Goal: Use online tool/utility

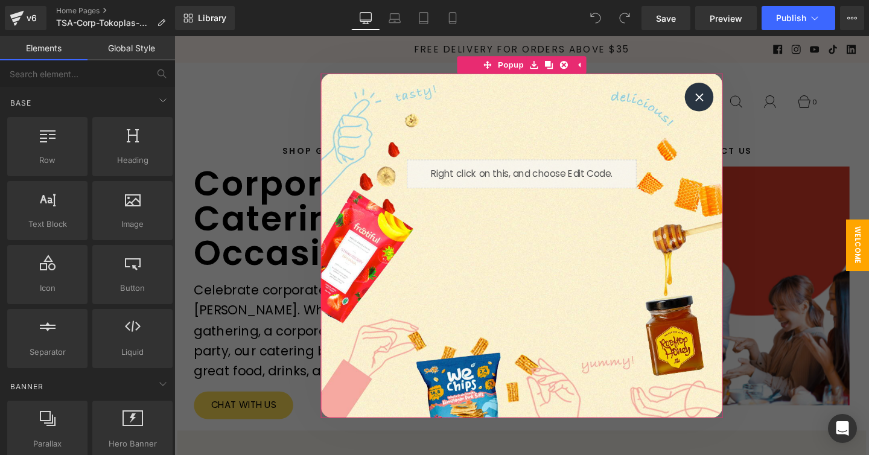
click at [732, 98] on div at bounding box center [726, 100] width 30 height 30
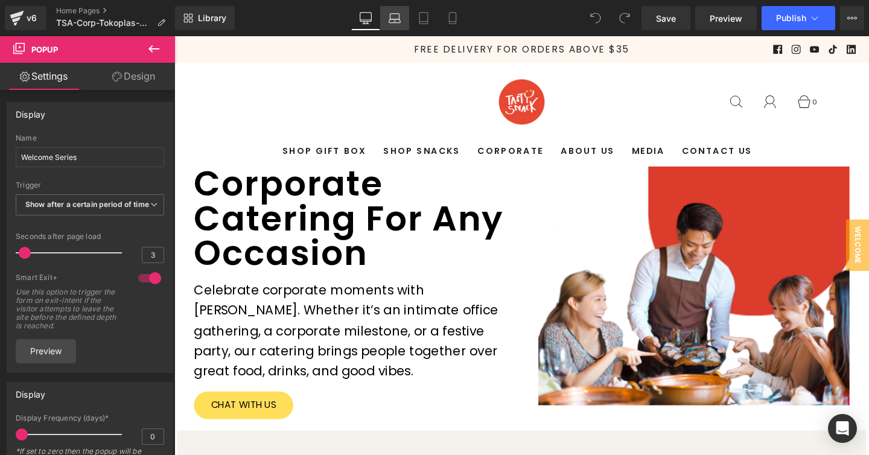
click at [396, 14] on icon at bounding box center [395, 18] width 12 height 12
type input "600"
type input "700"
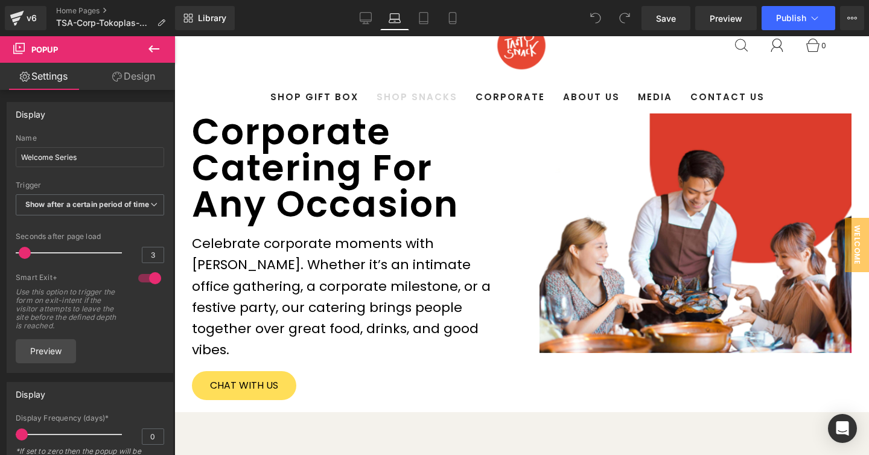
scroll to position [64, 0]
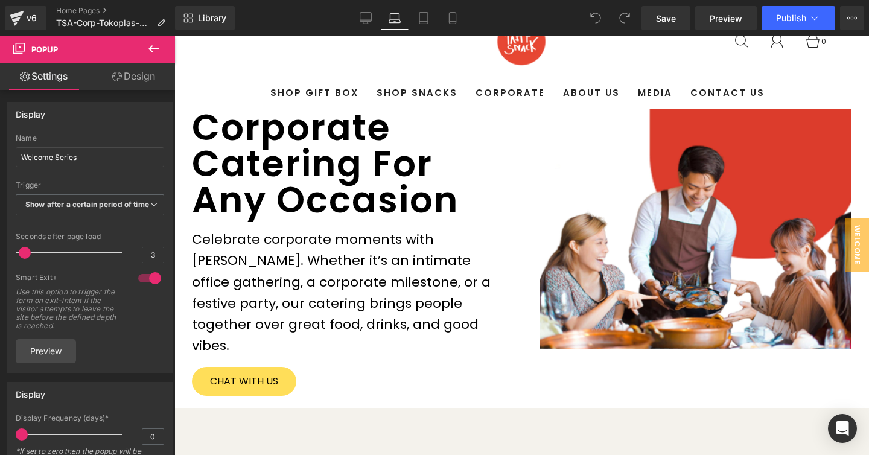
click at [366, 158] on div "Corporate Catering For Any Occasion Heading" at bounding box center [348, 163] width 313 height 109
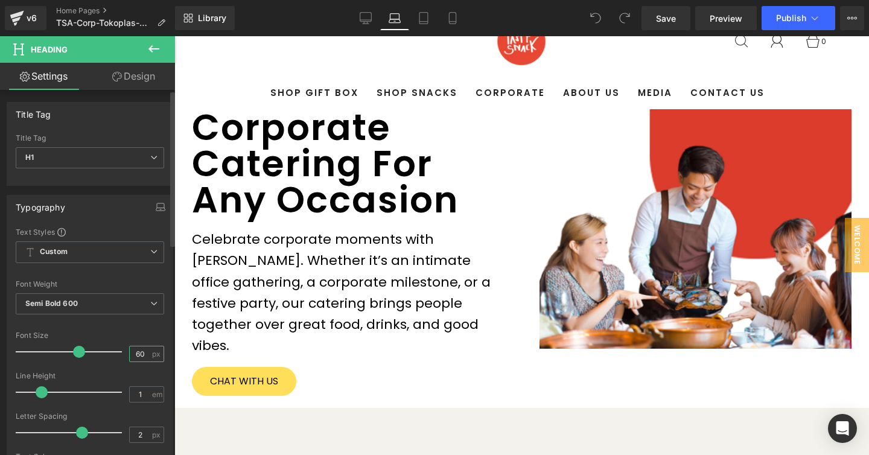
click at [134, 355] on input "60" at bounding box center [140, 354] width 21 height 15
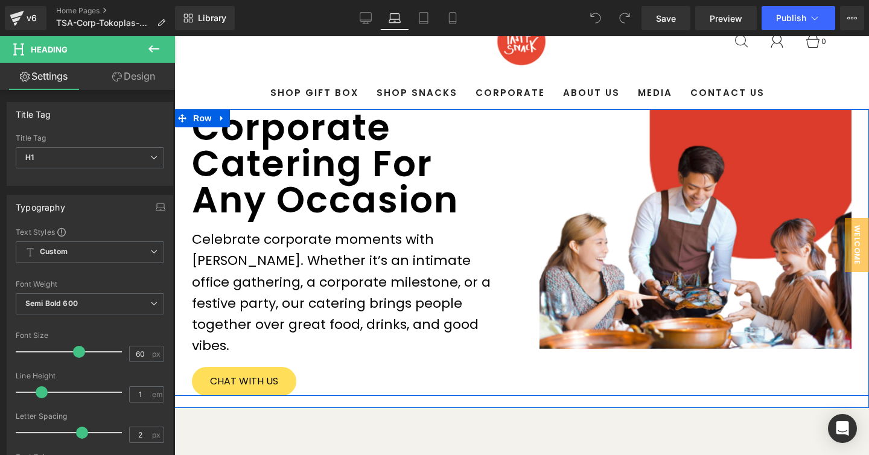
click at [506, 210] on div "Corporate Catering For Any Occasion Heading Celebrate corporate moments with Ta…" at bounding box center [348, 252] width 348 height 287
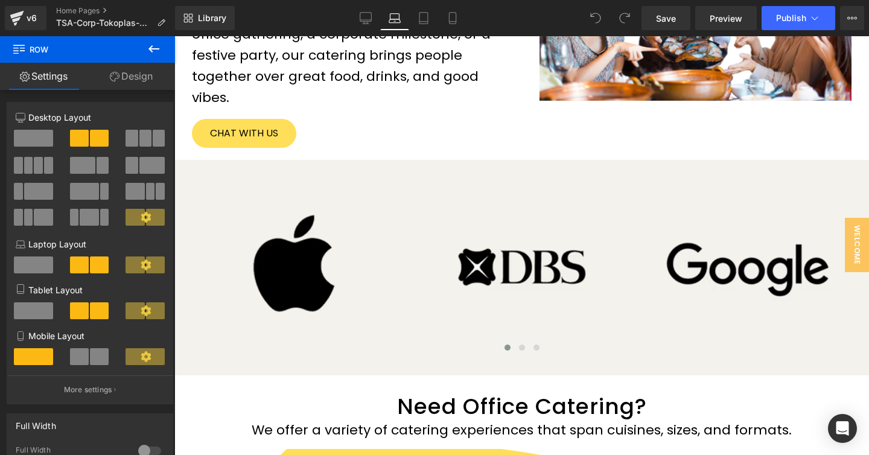
scroll to position [288, 0]
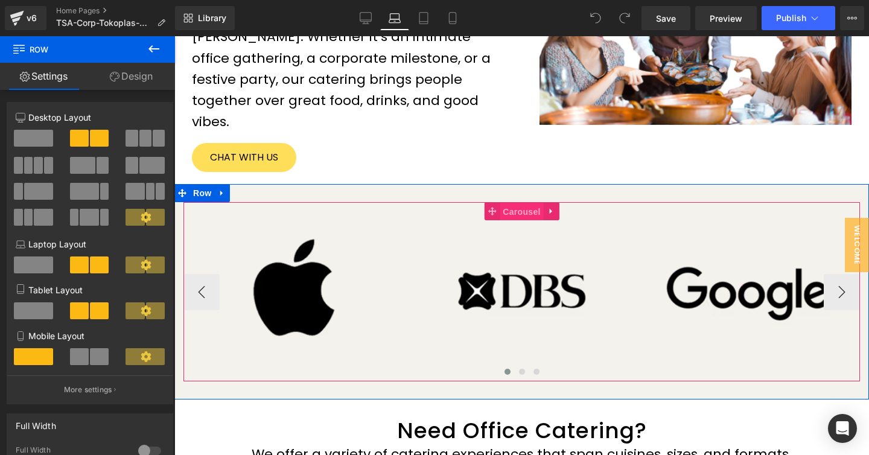
click at [519, 203] on span "Carousel" at bounding box center [521, 212] width 43 height 18
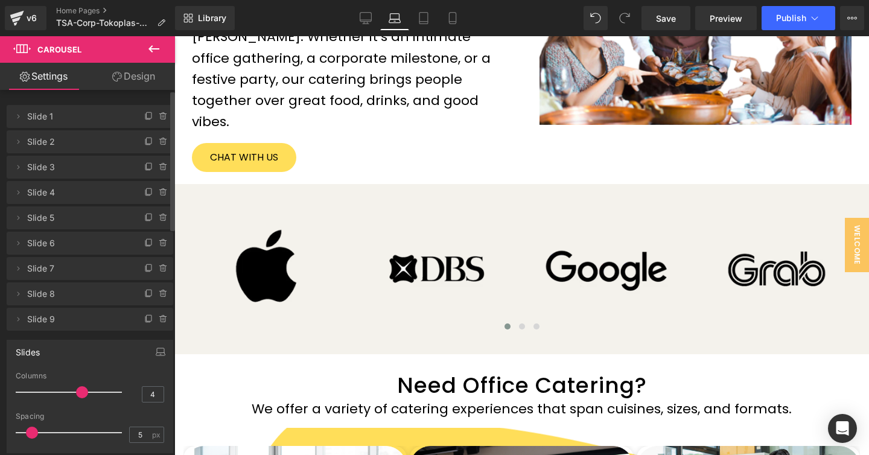
type input "5"
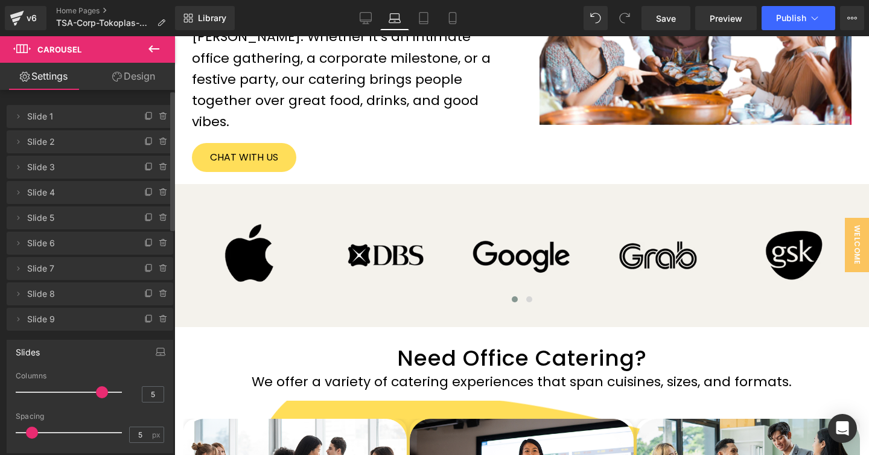
drag, startPoint x: 62, startPoint y: 392, endPoint x: 92, endPoint y: 393, distance: 30.2
click at [96, 393] on span at bounding box center [102, 392] width 12 height 12
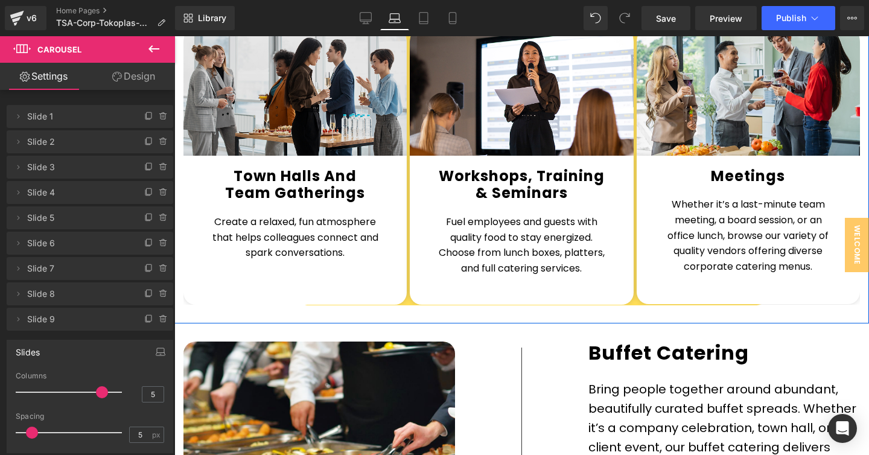
scroll to position [593, 0]
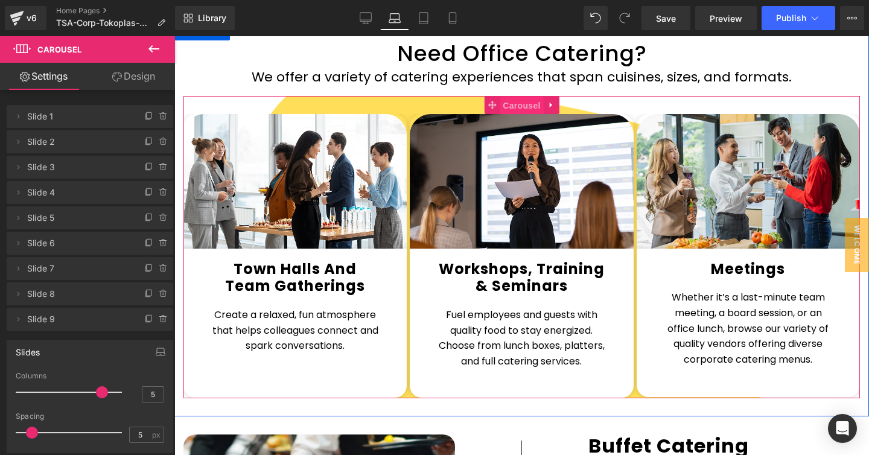
click at [510, 97] on span "Carousel" at bounding box center [521, 106] width 43 height 18
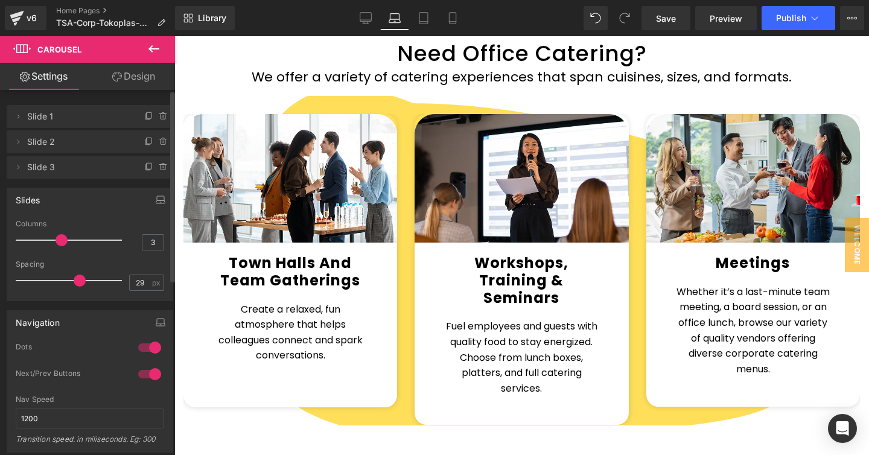
type input "30"
drag, startPoint x: 31, startPoint y: 280, endPoint x: 79, endPoint y: 281, distance: 47.7
click at [79, 281] on span at bounding box center [82, 281] width 12 height 12
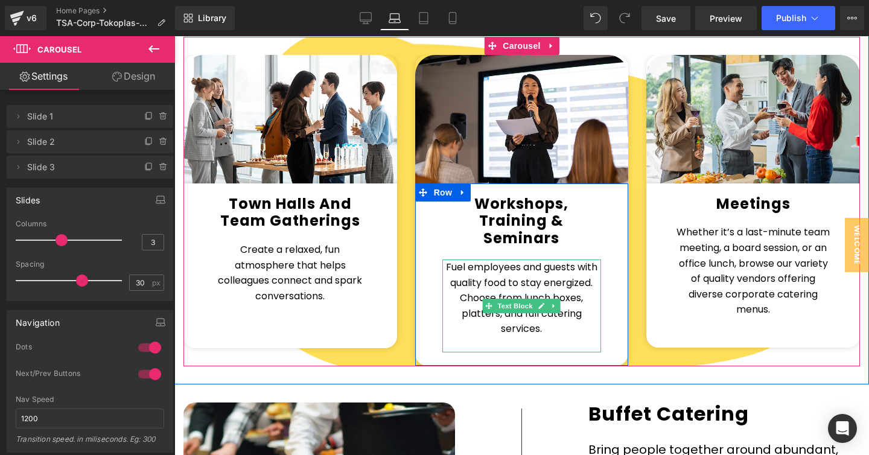
scroll to position [654, 0]
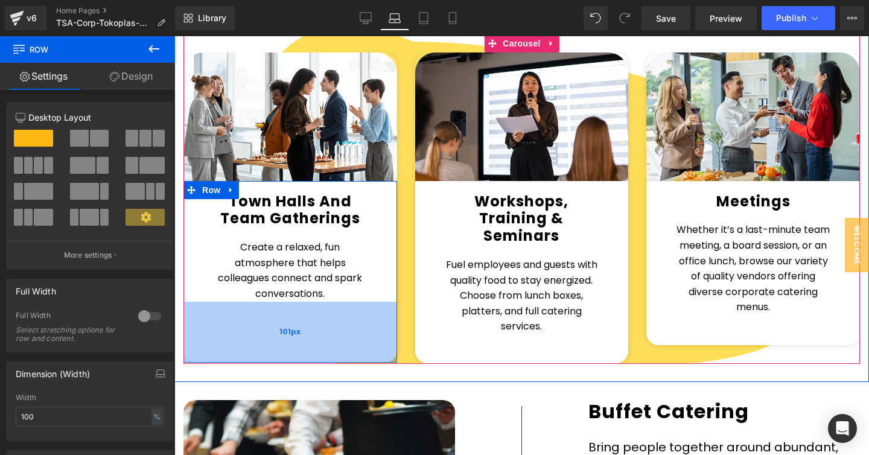
drag, startPoint x: 369, startPoint y: 322, endPoint x: 367, endPoint y: 339, distance: 17.0
click at [367, 339] on div "101px" at bounding box center [291, 332] width 214 height 61
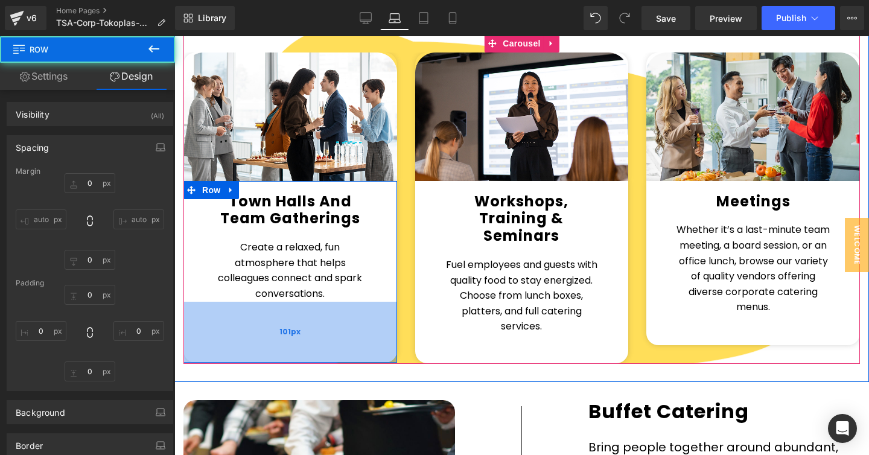
type input "0"
type input "20"
type input "30"
type input "101"
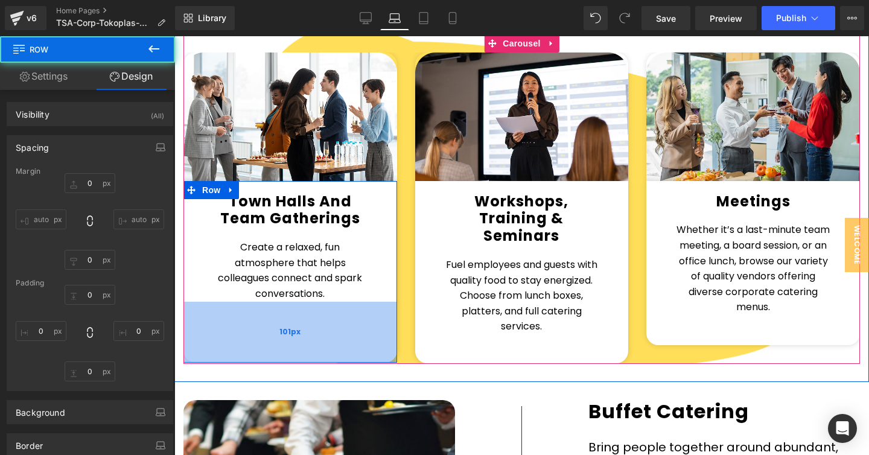
type input "30"
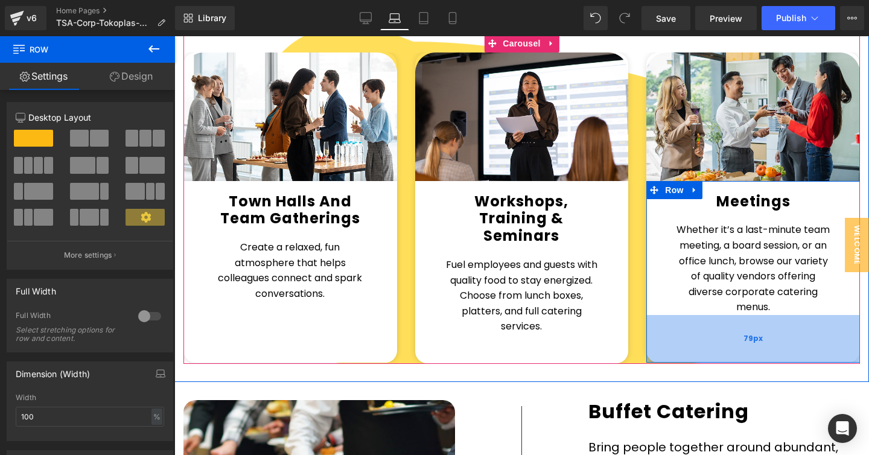
drag, startPoint x: 768, startPoint y: 321, endPoint x: 768, endPoint y: 339, distance: 17.5
click at [768, 339] on div "79px" at bounding box center [754, 339] width 214 height 48
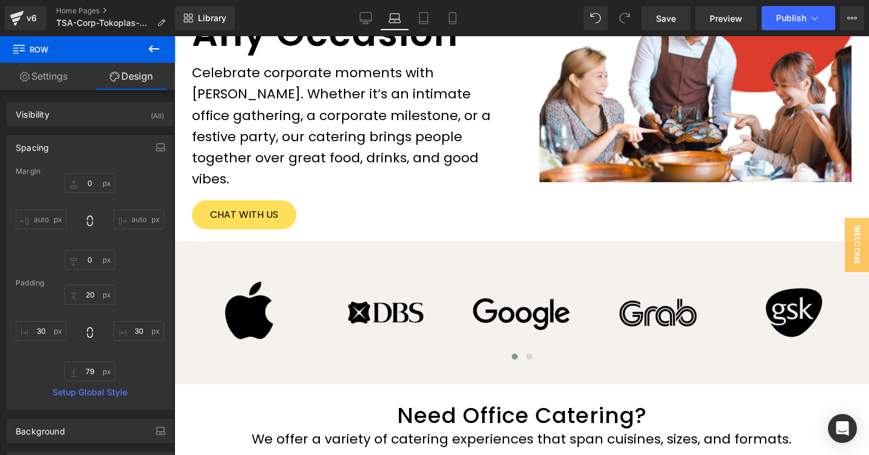
scroll to position [0, 0]
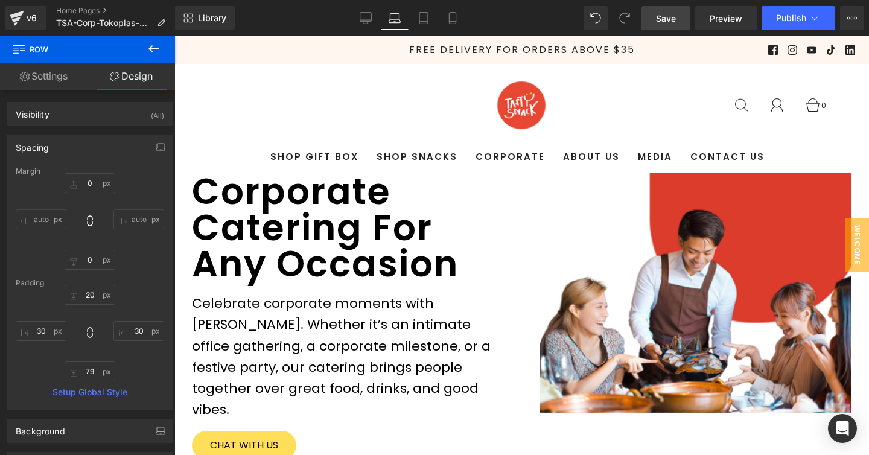
click at [656, 24] on link "Save" at bounding box center [666, 18] width 49 height 24
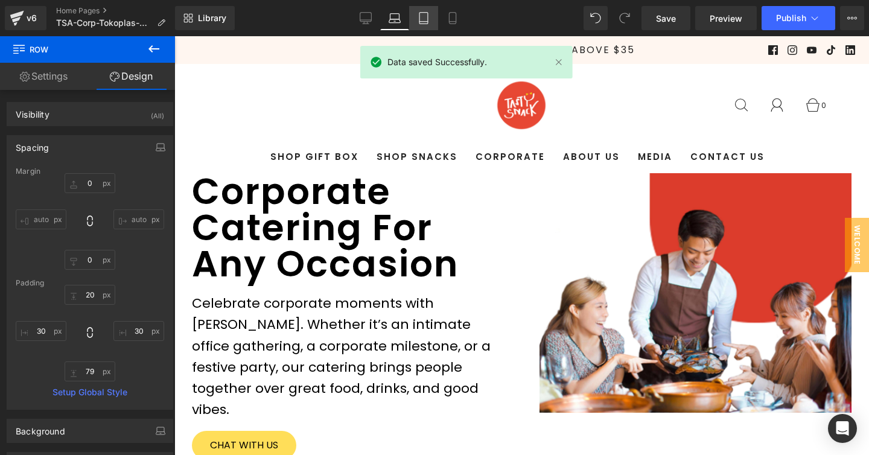
click at [421, 16] on icon at bounding box center [424, 18] width 12 height 12
type input "0"
type input "20"
type input "30"
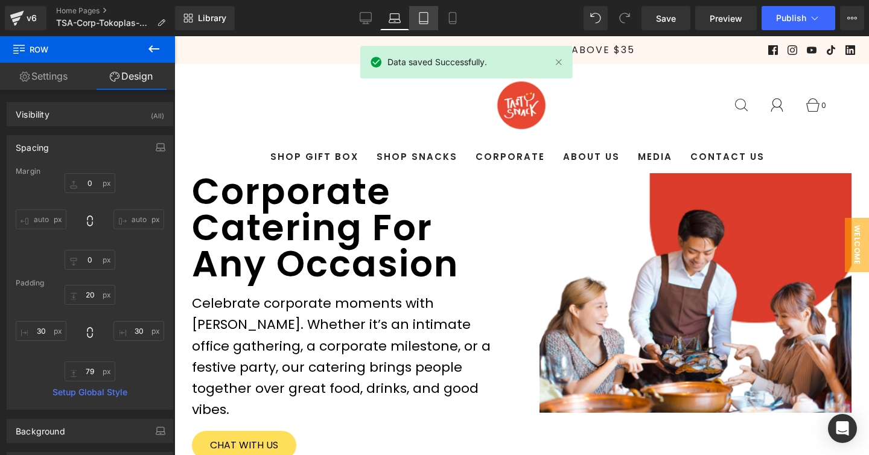
type input "50"
type input "30"
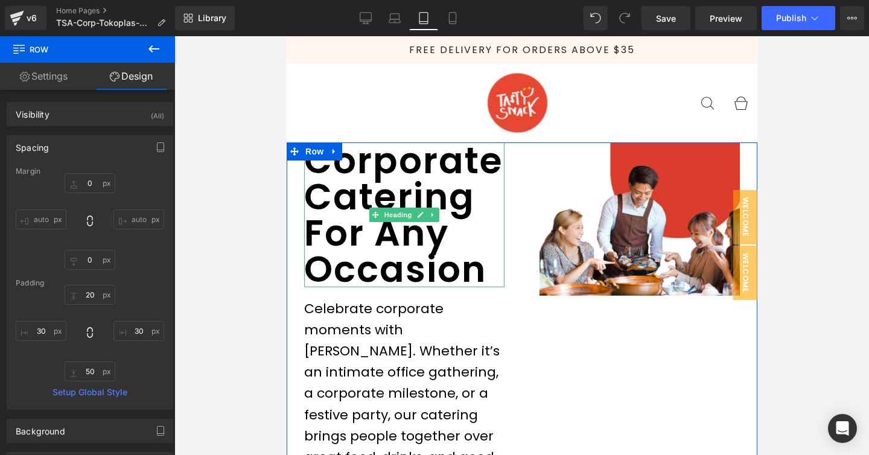
click at [465, 185] on h1 "Corporate Catering For Any Occasion" at bounding box center [404, 214] width 200 height 145
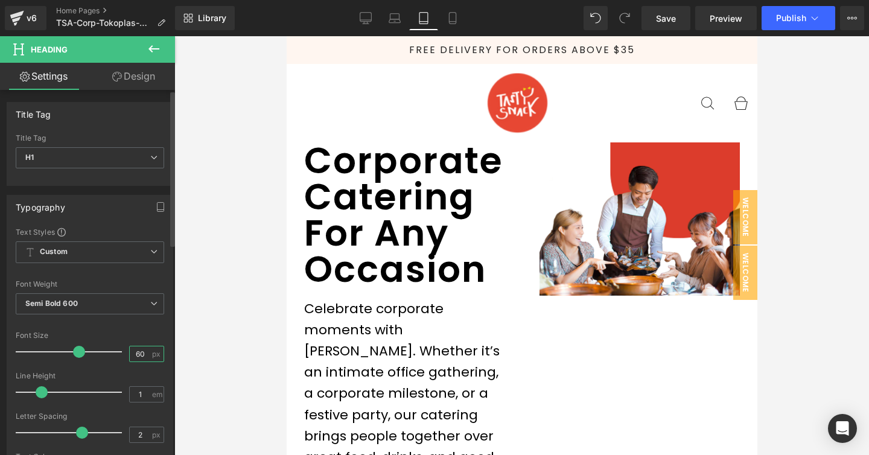
click at [140, 357] on input "60" at bounding box center [140, 354] width 21 height 15
click at [140, 355] on input "60" at bounding box center [140, 354] width 21 height 15
click at [136, 355] on input "60" at bounding box center [140, 354] width 21 height 15
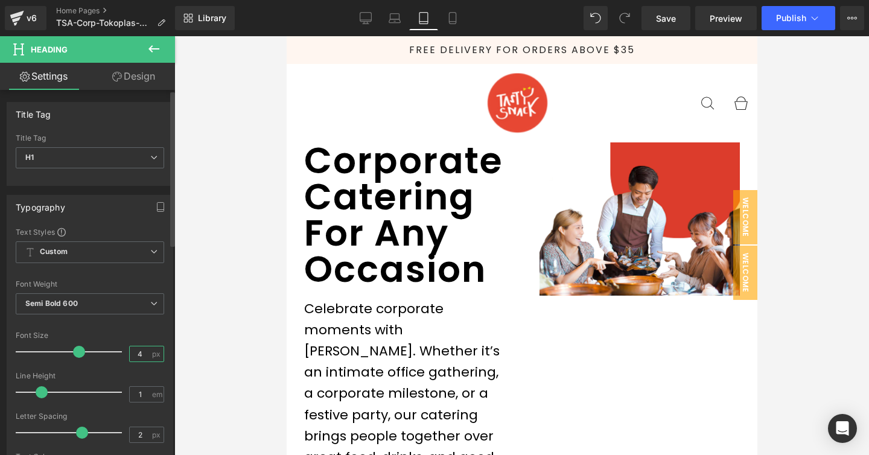
type input "40"
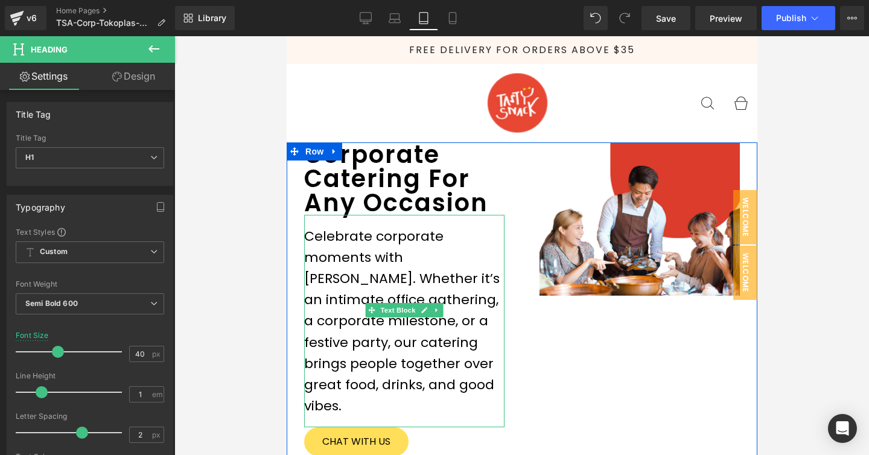
click at [403, 256] on p "Celebrate corporate moments with [PERSON_NAME]. Whether it’s an intimate office…" at bounding box center [404, 321] width 200 height 191
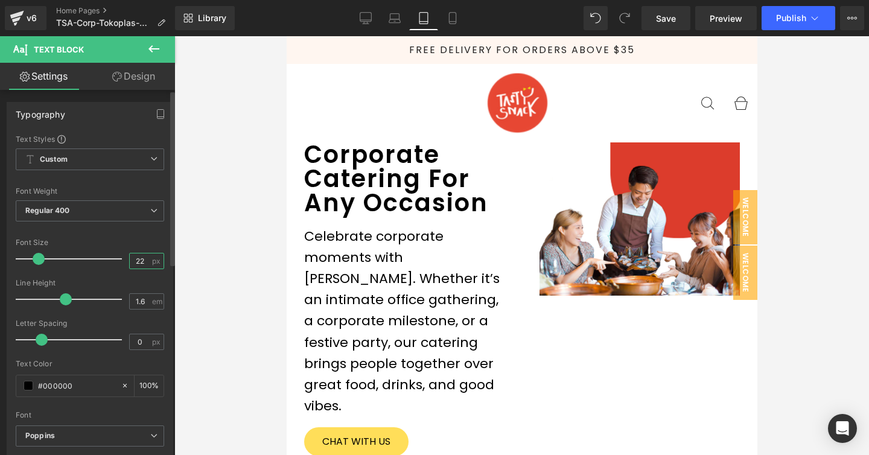
click at [138, 259] on input "22" at bounding box center [140, 261] width 21 height 15
type input "2"
type input "16"
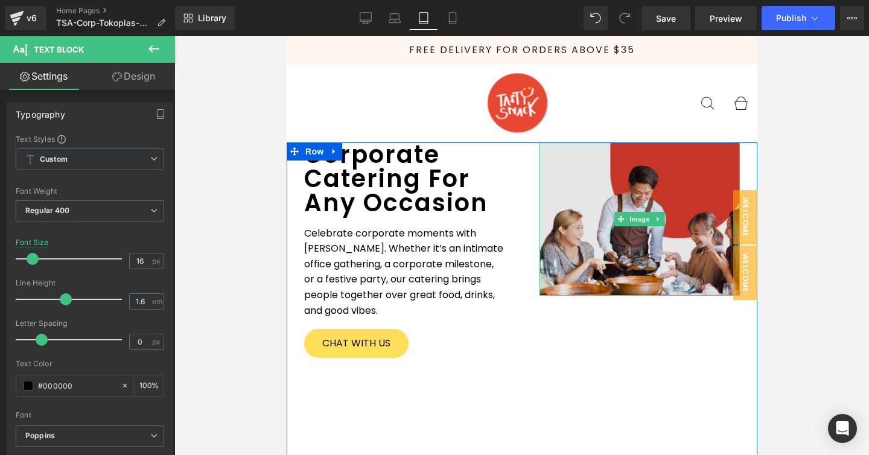
click at [565, 256] on img at bounding box center [639, 219] width 200 height 154
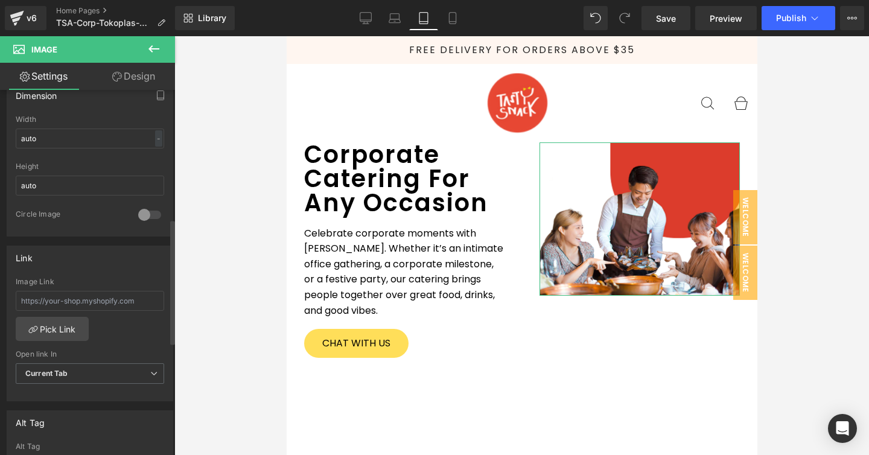
scroll to position [376, 0]
click at [155, 138] on div "-" at bounding box center [158, 137] width 7 height 16
click at [151, 156] on li "%" at bounding box center [156, 156] width 15 height 18
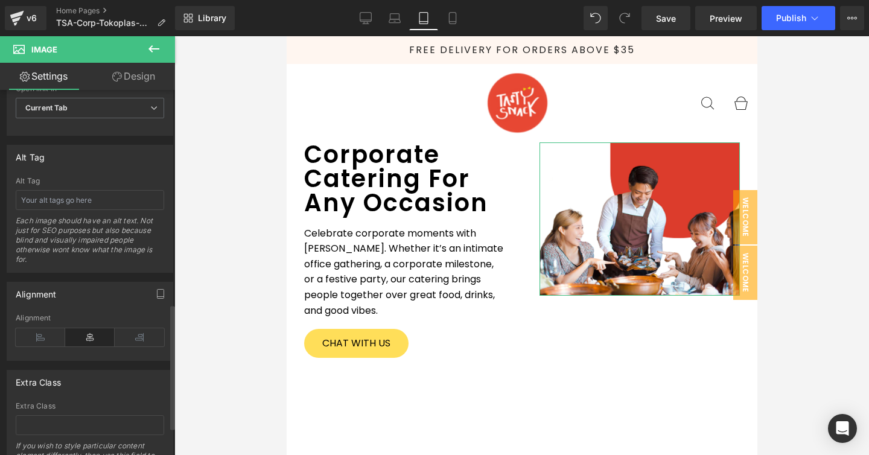
scroll to position [706, 0]
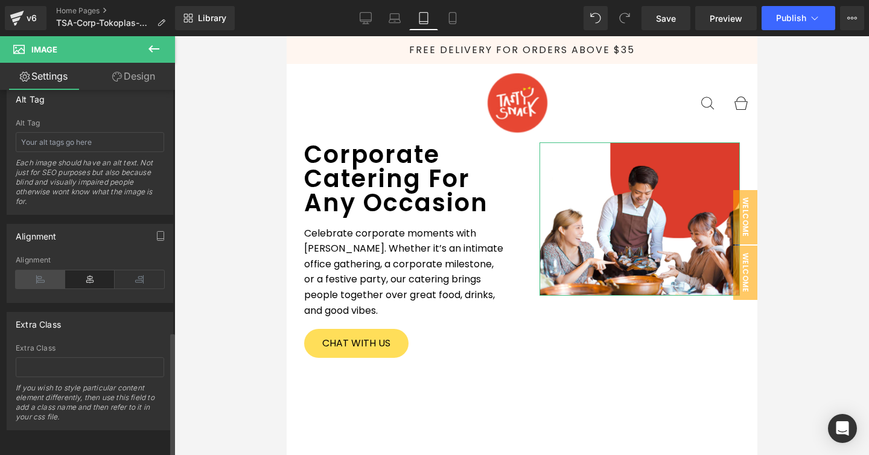
click at [45, 271] on icon at bounding box center [41, 279] width 50 height 18
click at [65, 272] on icon at bounding box center [90, 279] width 50 height 18
click at [110, 274] on icon at bounding box center [90, 279] width 50 height 18
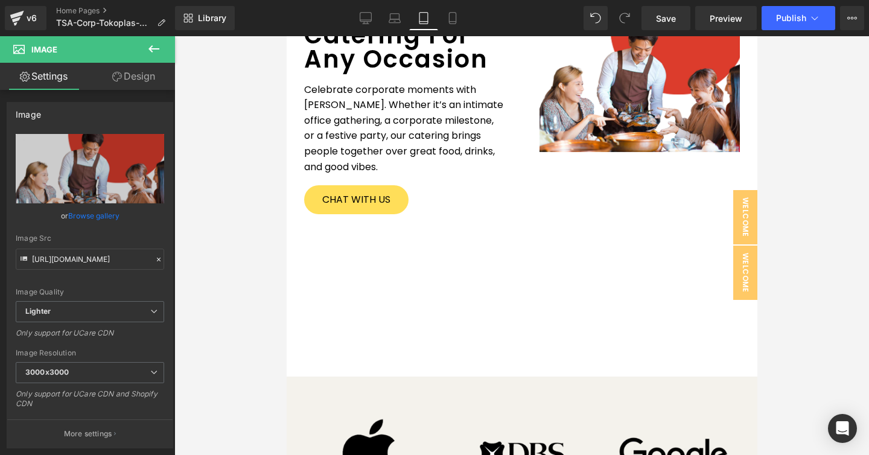
scroll to position [31, 0]
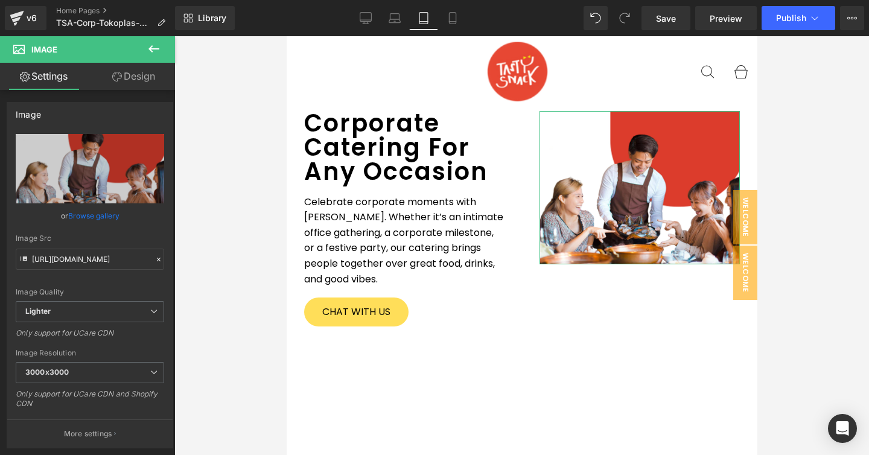
click at [142, 74] on link "Design" at bounding box center [134, 76] width 88 height 27
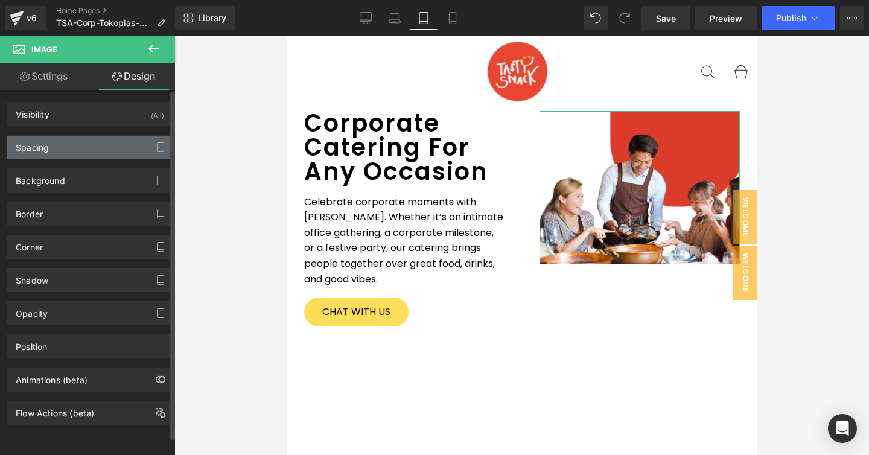
click at [94, 143] on div "Spacing" at bounding box center [89, 147] width 165 height 23
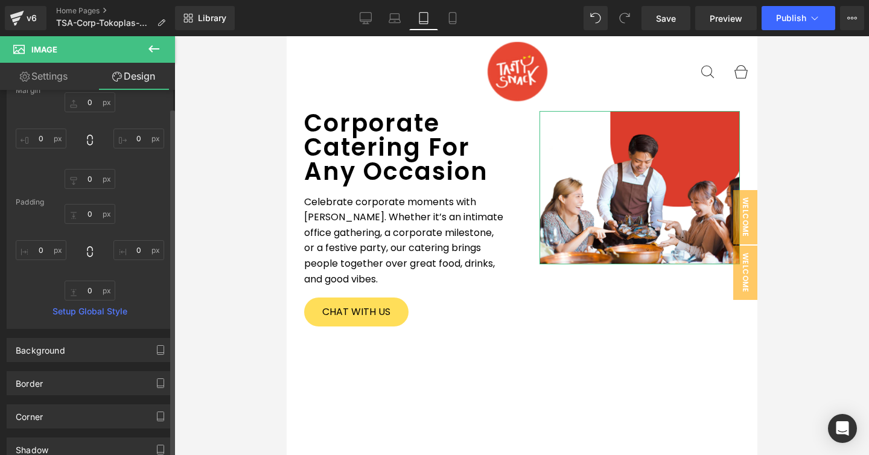
scroll to position [68, 0]
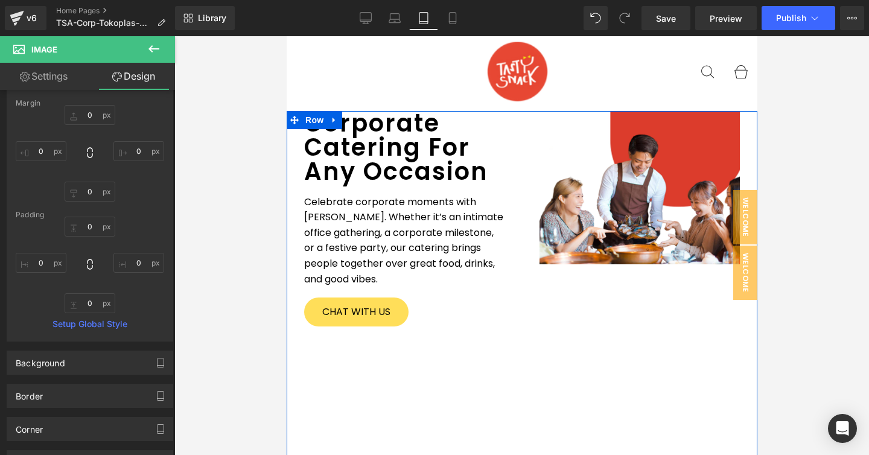
click at [551, 321] on div "Corporate Catering For Any Occasion Heading Celebrate corporate moments with Ta…" at bounding box center [521, 294] width 471 height 366
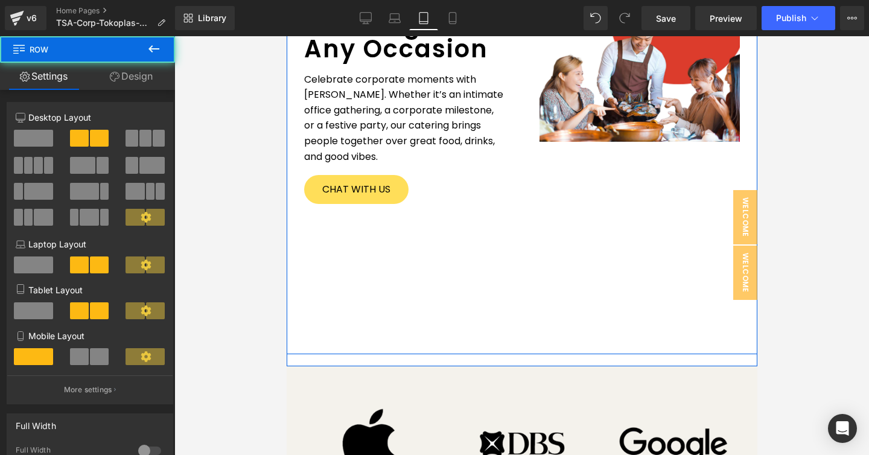
scroll to position [178, 0]
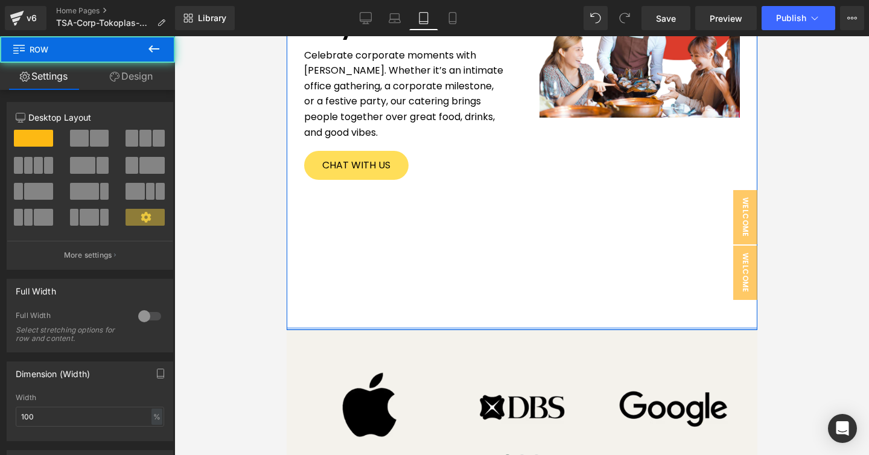
drag, startPoint x: 500, startPoint y: 336, endPoint x: 501, endPoint y: 216, distance: 120.8
click at [501, 216] on div "Corporate Catering For Any Occasion Heading Celebrate corporate moments with Ta…" at bounding box center [521, 147] width 471 height 366
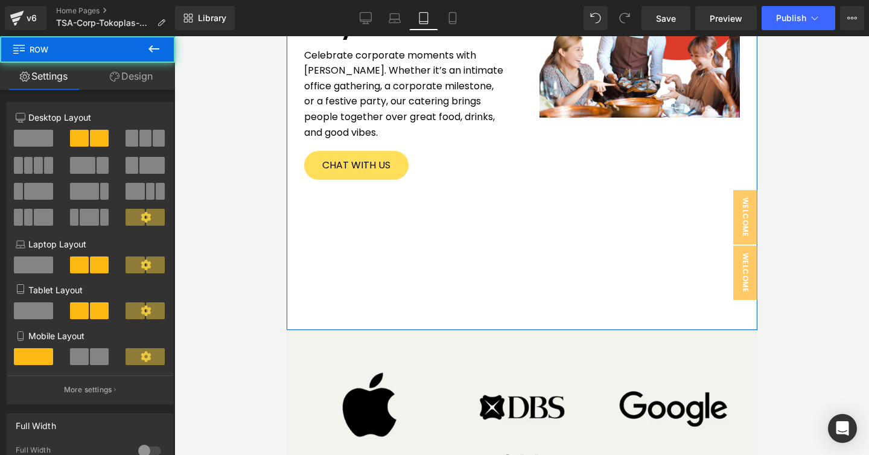
click at [478, 302] on div "Corporate Catering For Any Occasion Heading Celebrate corporate moments with Ta…" at bounding box center [521, 147] width 471 height 366
drag, startPoint x: 478, startPoint y: 326, endPoint x: 478, endPoint y: 289, distance: 36.8
click at [478, 289] on div "Corporate Catering For Any Occasion Heading Celebrate corporate moments with Ta…" at bounding box center [521, 147] width 471 height 366
click at [395, 171] on link "CHAT WITH US" at bounding box center [356, 165] width 104 height 29
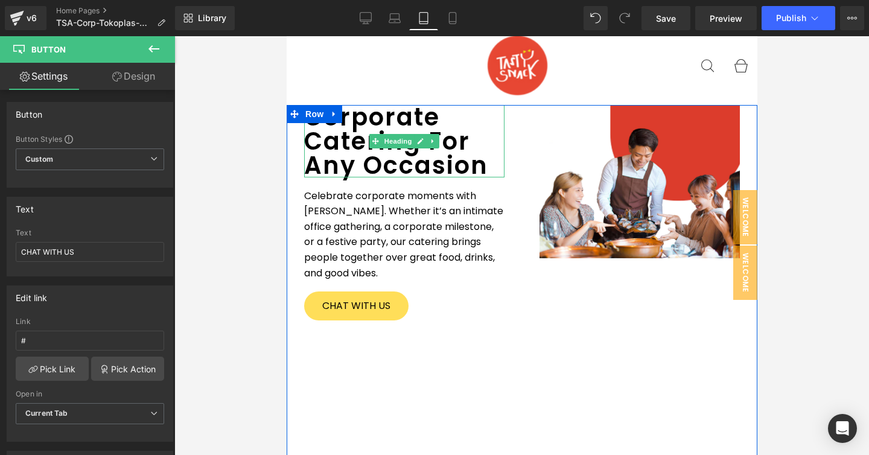
scroll to position [0, 0]
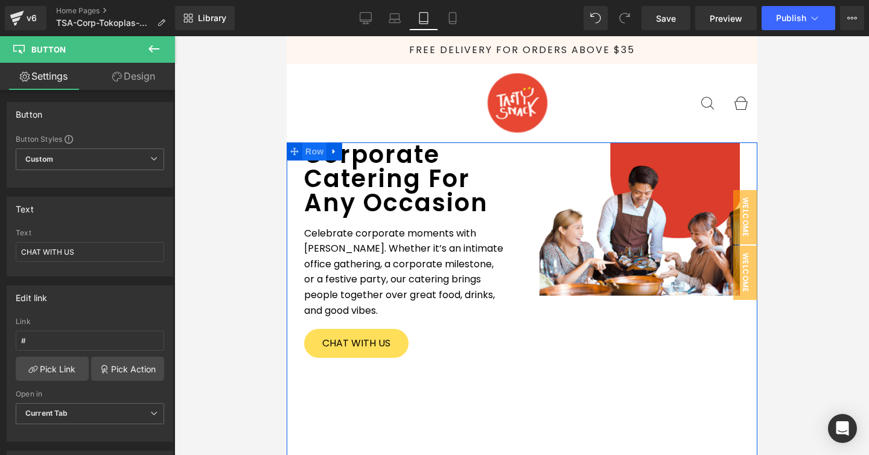
click at [313, 153] on span "Row" at bounding box center [314, 151] width 24 height 18
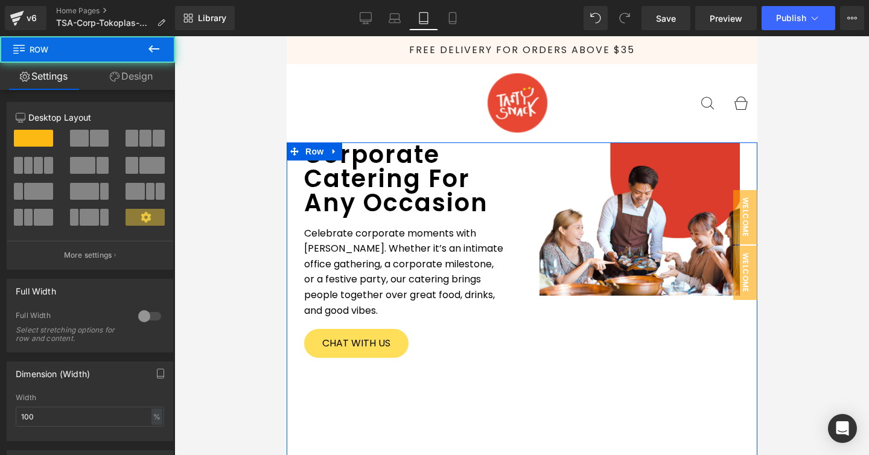
click at [136, 74] on link "Design" at bounding box center [132, 76] width 88 height 27
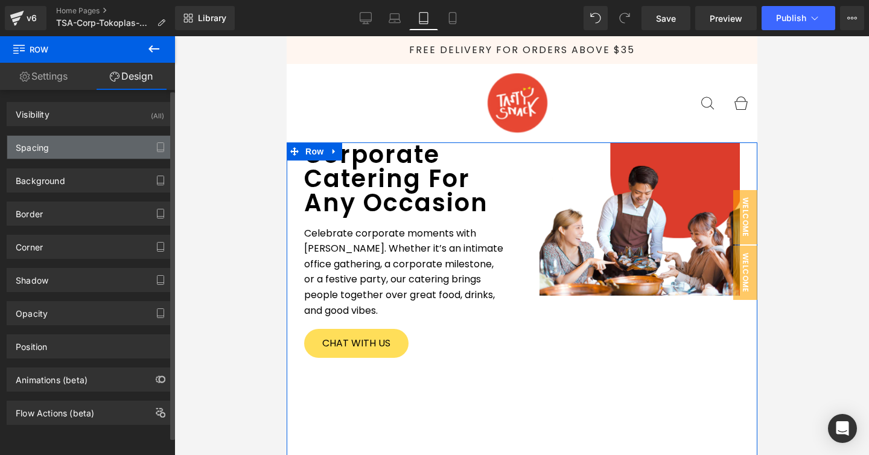
click at [100, 147] on div "Spacing" at bounding box center [89, 147] width 165 height 23
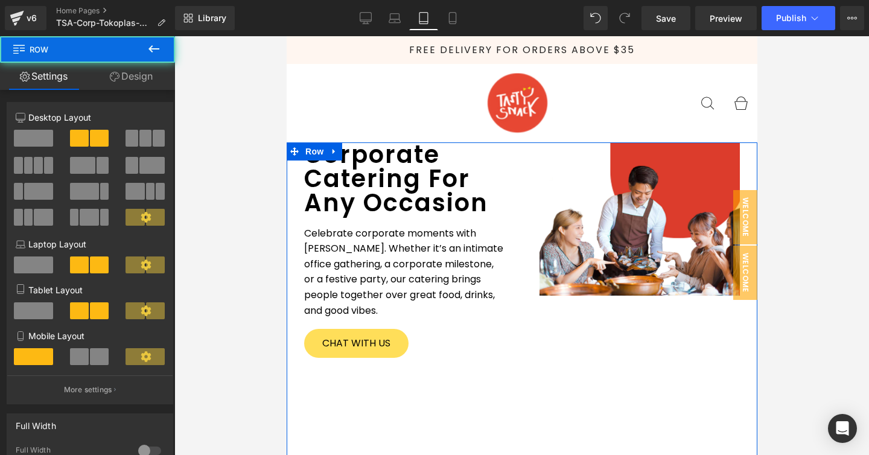
click at [543, 362] on div "Corporate Catering For Any Occasion Heading Celebrate corporate moments with Ta…" at bounding box center [521, 325] width 471 height 366
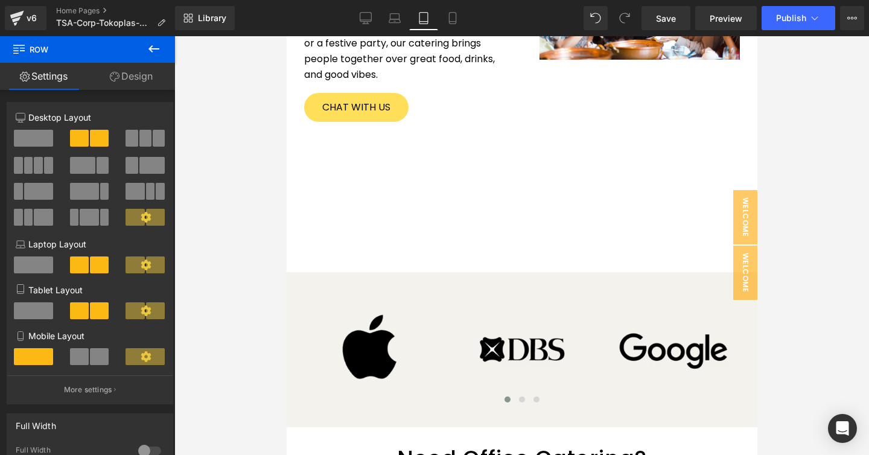
scroll to position [216, 0]
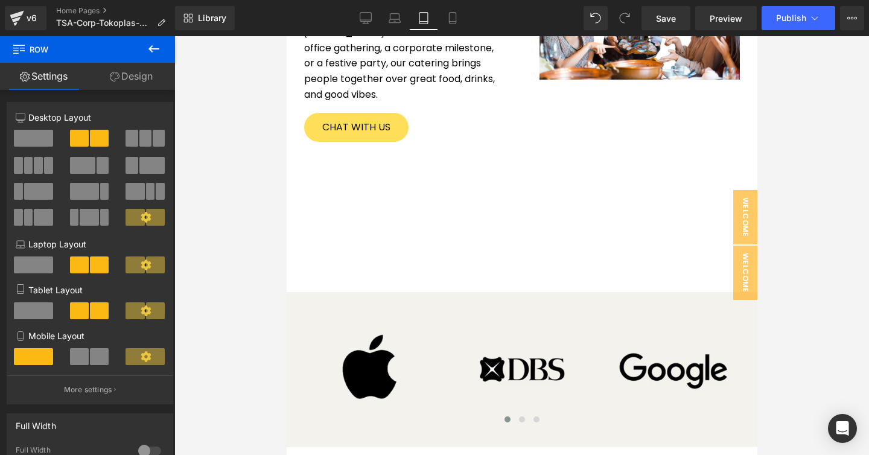
click at [430, 214] on div "Corporate Catering For Any Occasion Heading Celebrate corporate moments with Ta…" at bounding box center [521, 109] width 471 height 366
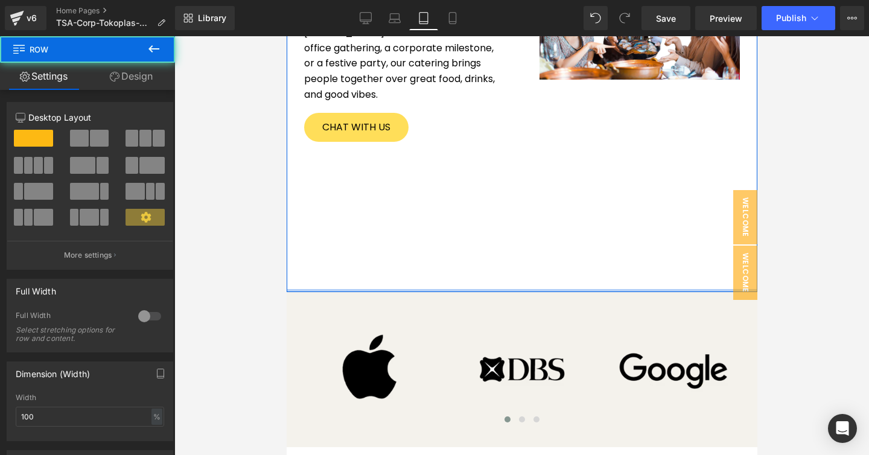
drag, startPoint x: 335, startPoint y: 289, endPoint x: 338, endPoint y: 226, distance: 62.3
click at [338, 226] on div "Corporate Catering For Any Occasion Heading Celebrate corporate moments with Ta…" at bounding box center [521, 109] width 471 height 366
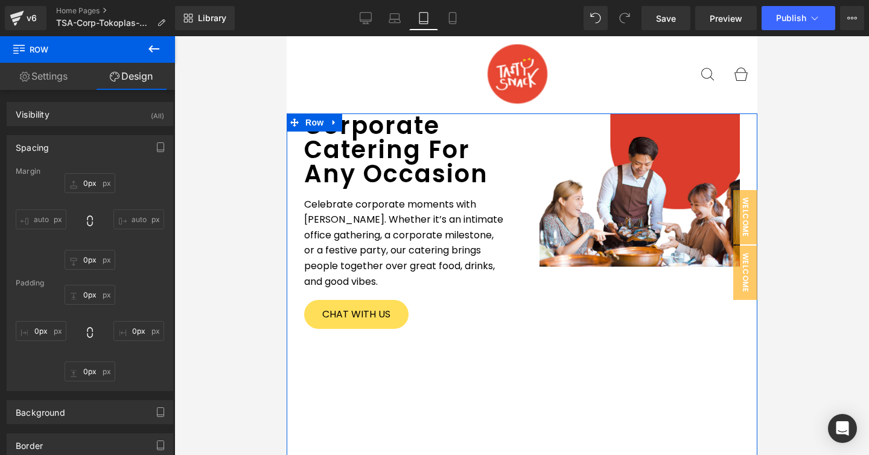
scroll to position [28, 0]
click at [387, 147] on div "Corporate Catering For Any Occasion Heading" at bounding box center [404, 150] width 200 height 72
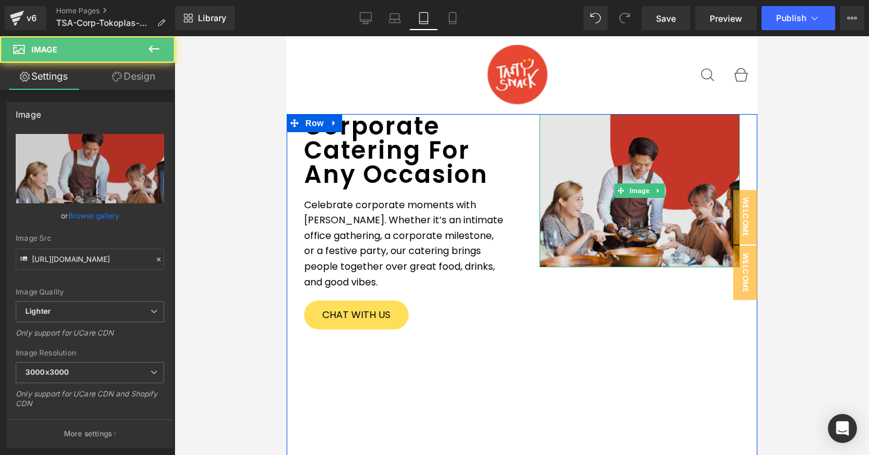
click at [594, 246] on img at bounding box center [639, 191] width 200 height 154
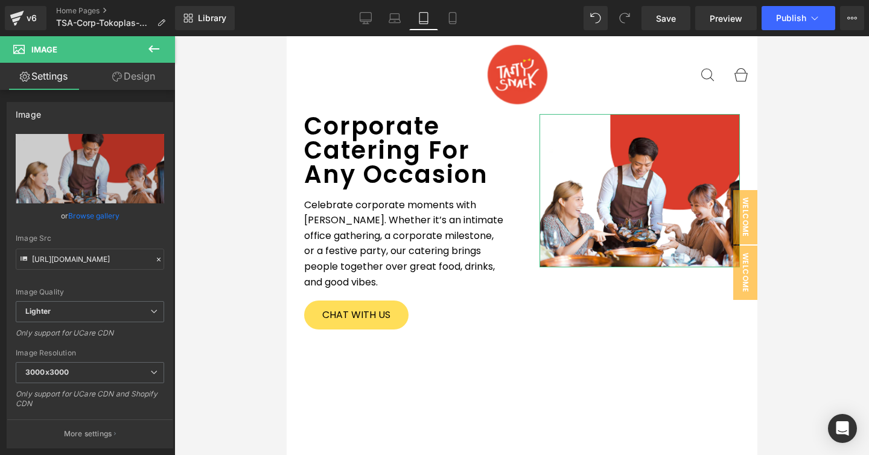
click at [125, 74] on link "Design" at bounding box center [134, 76] width 88 height 27
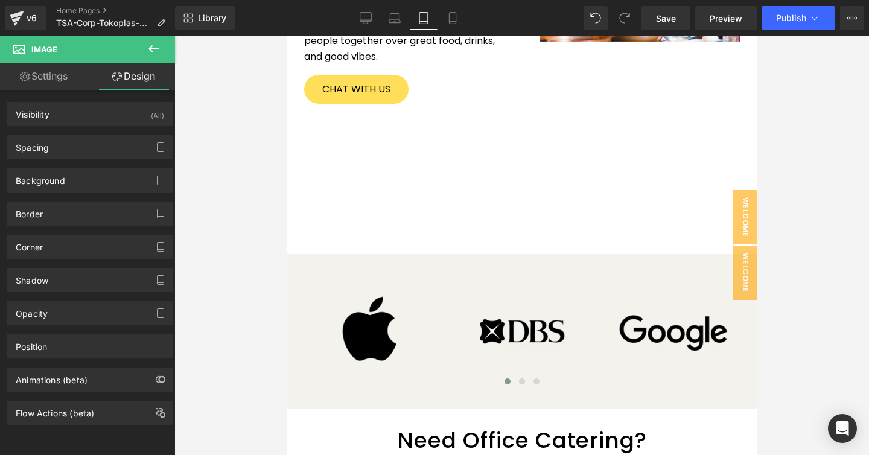
scroll to position [203, 0]
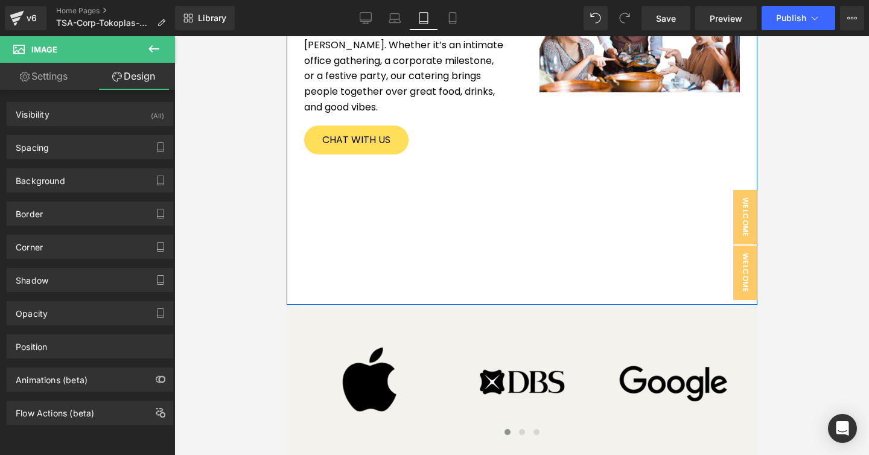
click at [525, 254] on div "Corporate Catering For Any Occasion Heading Celebrate corporate moments with Ta…" at bounding box center [521, 122] width 471 height 366
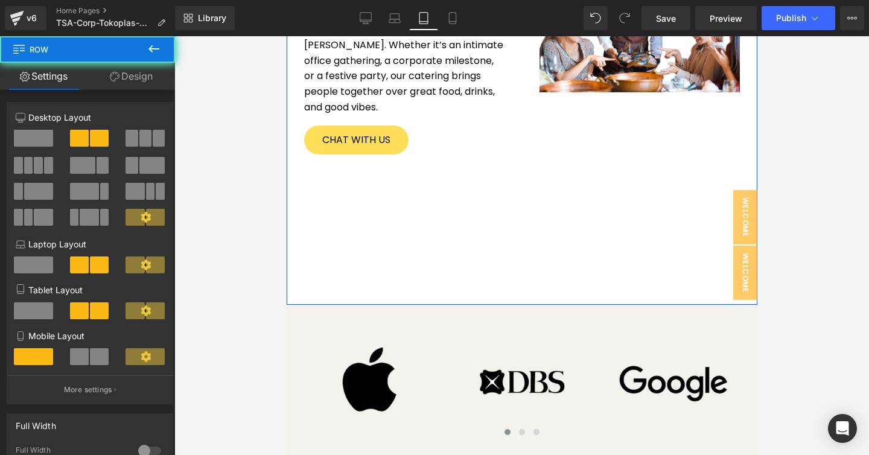
click at [525, 254] on div "Corporate Catering For Any Occasion Heading Celebrate corporate moments with Ta…" at bounding box center [521, 122] width 471 height 366
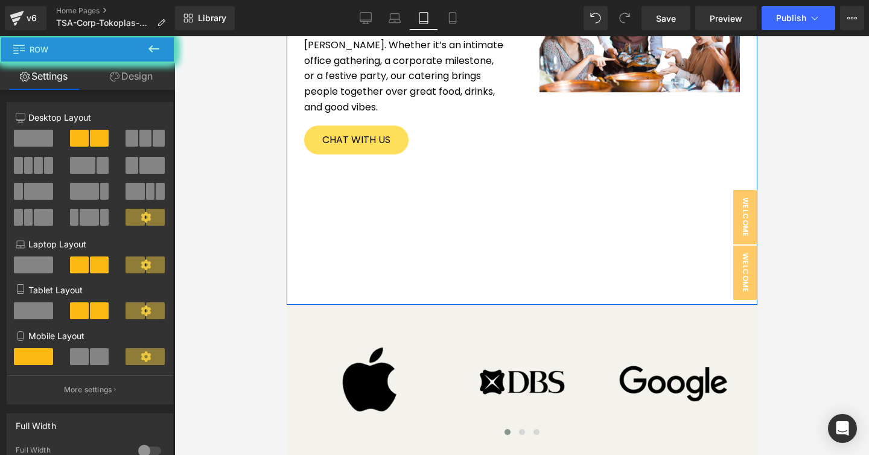
click at [525, 254] on div "Corporate Catering For Any Occasion Heading Celebrate corporate moments with Ta…" at bounding box center [521, 122] width 471 height 366
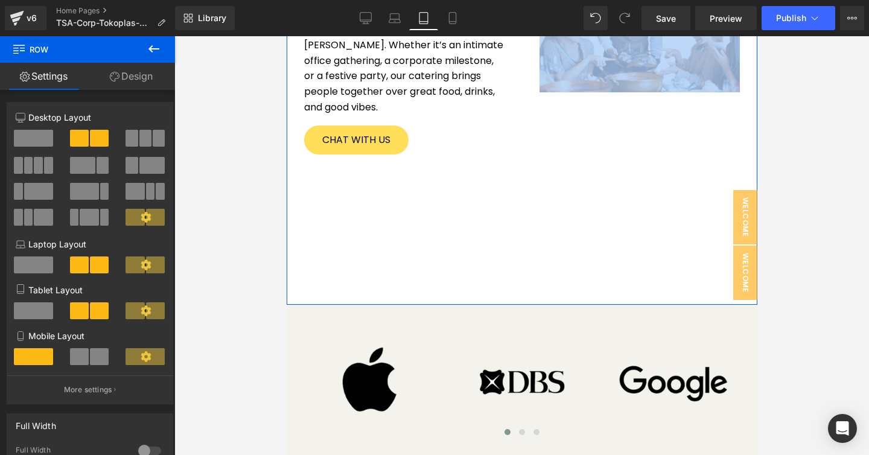
drag, startPoint x: 365, startPoint y: 197, endPoint x: 461, endPoint y: 245, distance: 106.9
click at [462, 248] on div "Corporate Catering For Any Occasion Heading Celebrate corporate moments with Ta…" at bounding box center [521, 122] width 471 height 366
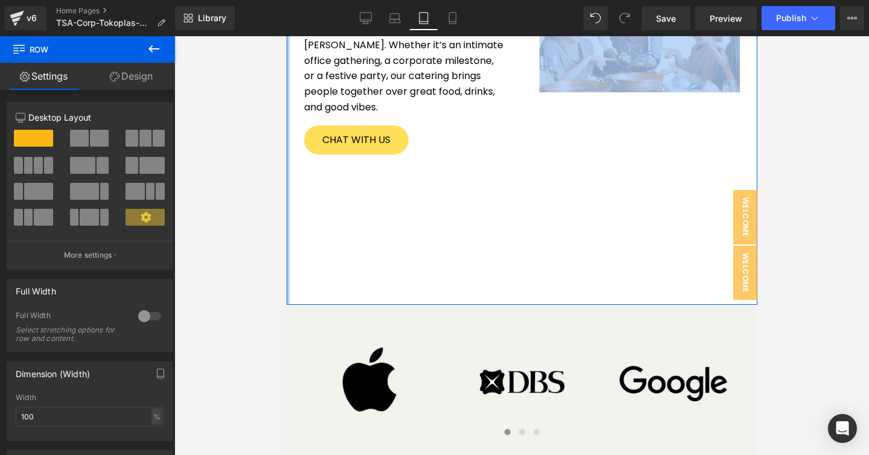
drag, startPoint x: 289, startPoint y: 301, endPoint x: 278, endPoint y: 295, distance: 11.9
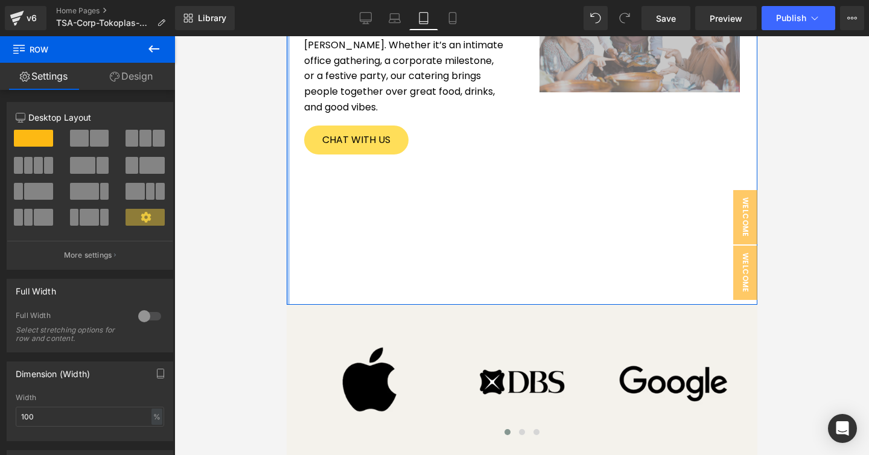
click at [286, 290] on div at bounding box center [521, 245] width 695 height 419
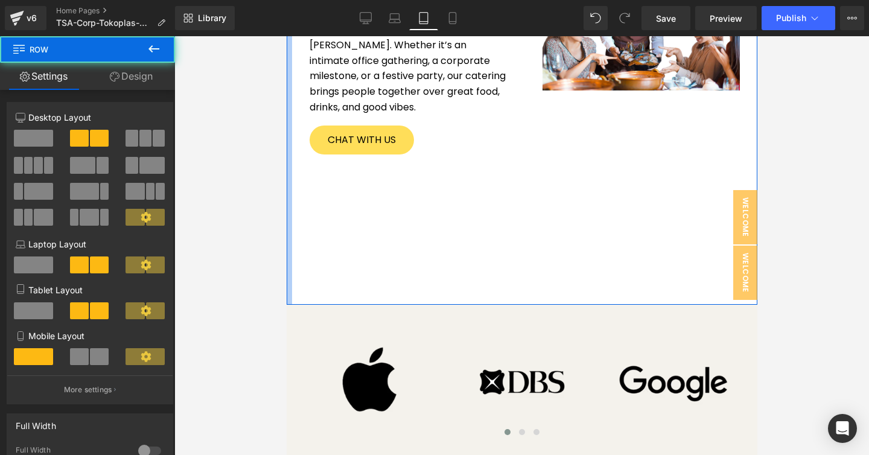
click at [294, 288] on div "Corporate Catering For Any Occasion Heading Celebrate corporate moments with Ta…" at bounding box center [524, 122] width 465 height 366
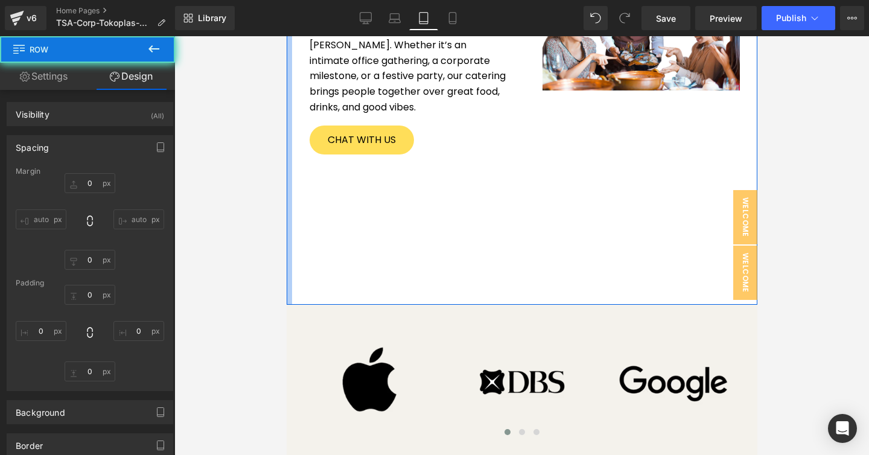
type input "0px"
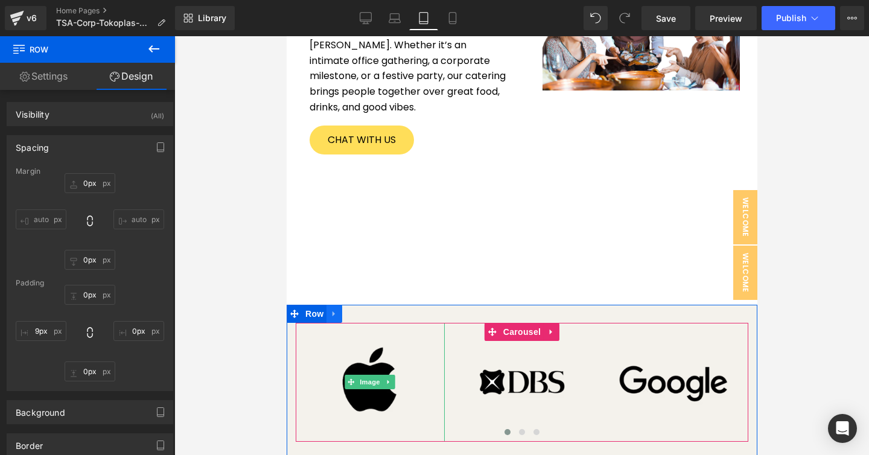
drag, startPoint x: 298, startPoint y: 302, endPoint x: 328, endPoint y: 306, distance: 30.4
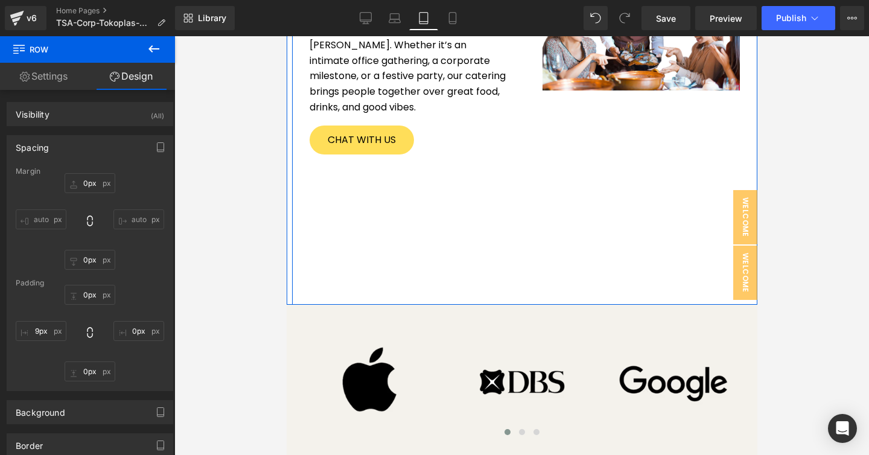
drag, startPoint x: 361, startPoint y: 302, endPoint x: 365, endPoint y: 283, distance: 19.7
click at [365, 283] on div "Corporate Catering For Any Occasion Heading Celebrate corporate moments with Ta…" at bounding box center [521, 122] width 471 height 366
drag, startPoint x: 371, startPoint y: 302, endPoint x: 374, endPoint y: 261, distance: 41.7
click at [374, 261] on div "Corporate Catering For Any Occasion Heading Celebrate corporate moments with Ta…" at bounding box center [521, 122] width 471 height 366
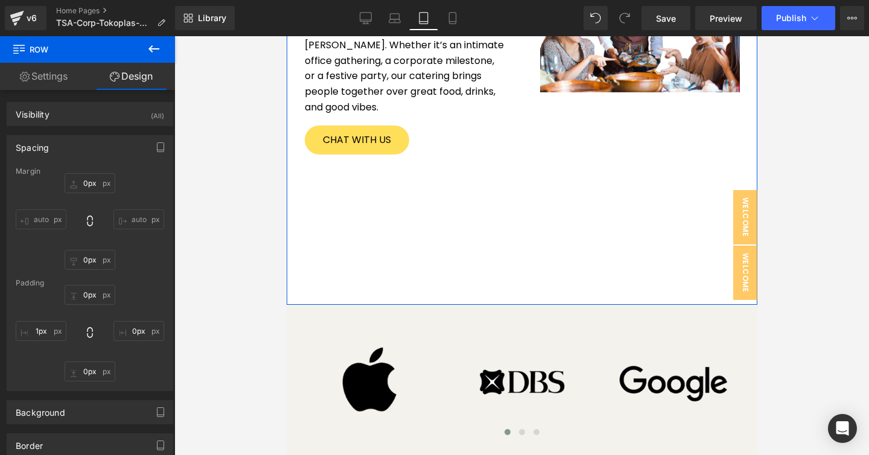
drag, startPoint x: 291, startPoint y: 179, endPoint x: 278, endPoint y: 179, distance: 13.3
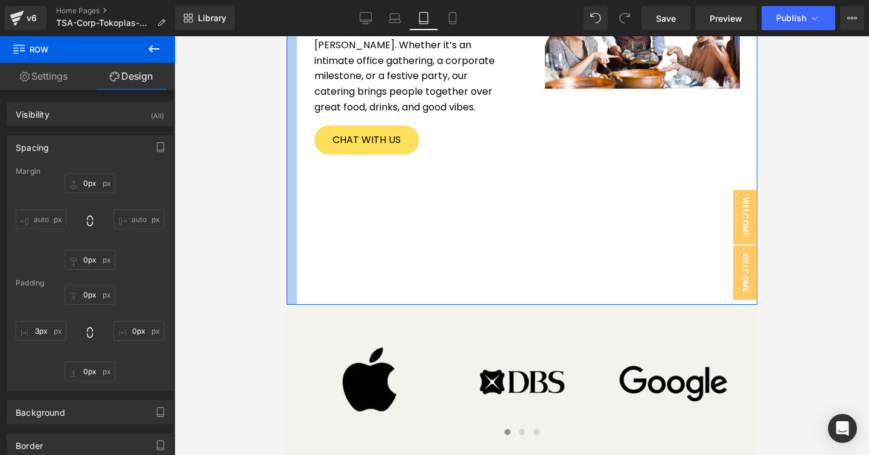
type input "1px"
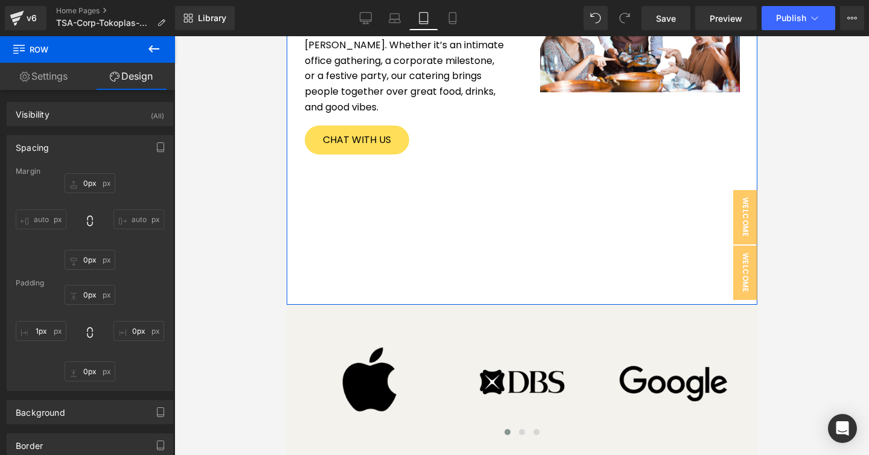
drag, startPoint x: 0, startPoint y: 147, endPoint x: 286, endPoint y: 183, distance: 287.9
click at [286, 183] on div at bounding box center [521, 245] width 695 height 419
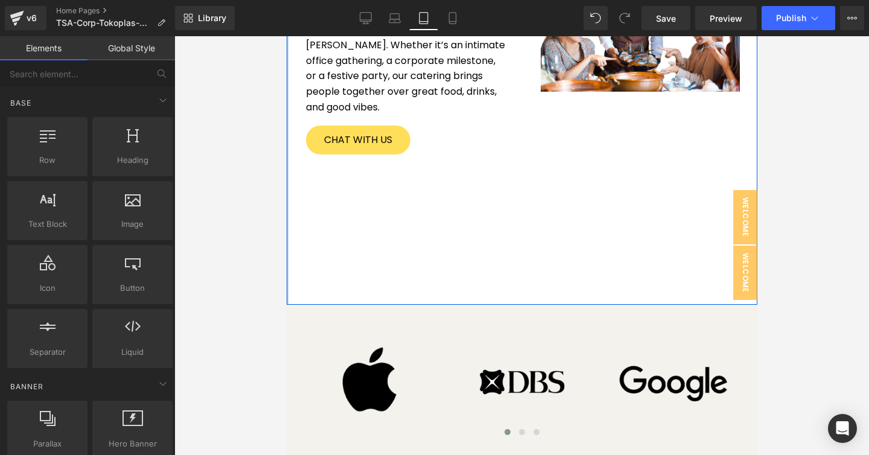
click at [283, 182] on div at bounding box center [521, 245] width 695 height 419
click at [287, 181] on iframe at bounding box center [522, 245] width 471 height 419
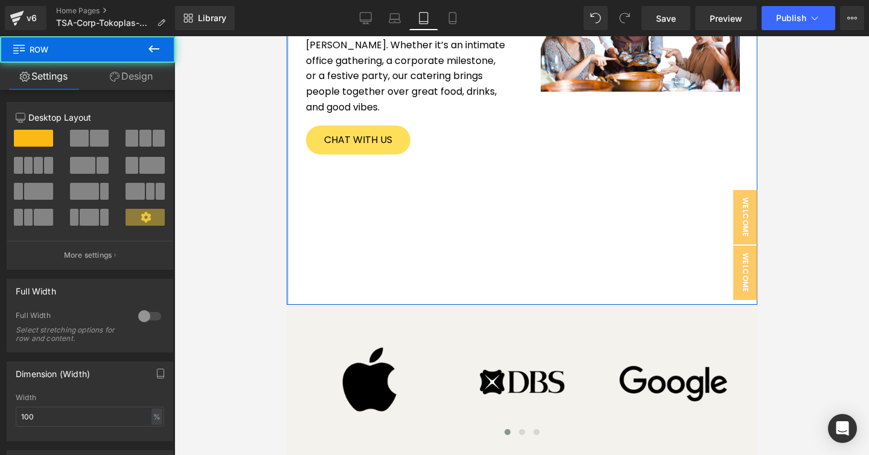
click at [287, 184] on div at bounding box center [287, 122] width 2 height 366
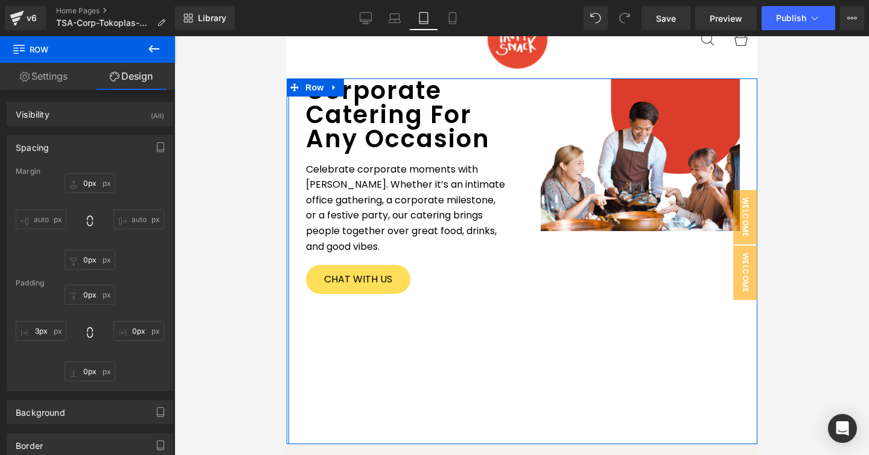
scroll to position [56, 0]
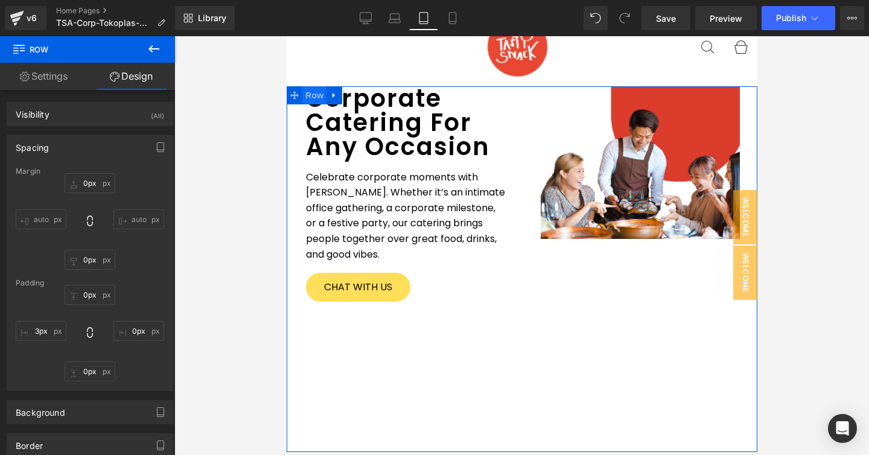
click at [307, 97] on span "Row" at bounding box center [314, 95] width 24 height 18
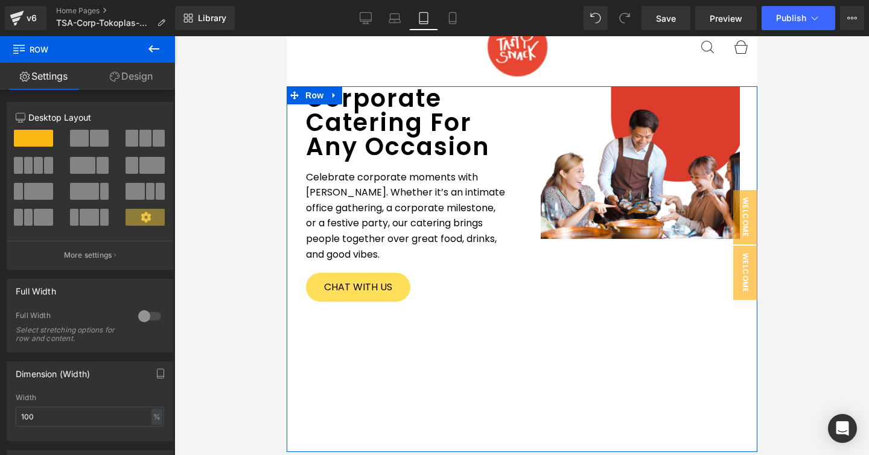
click at [126, 72] on link "Design" at bounding box center [132, 76] width 88 height 27
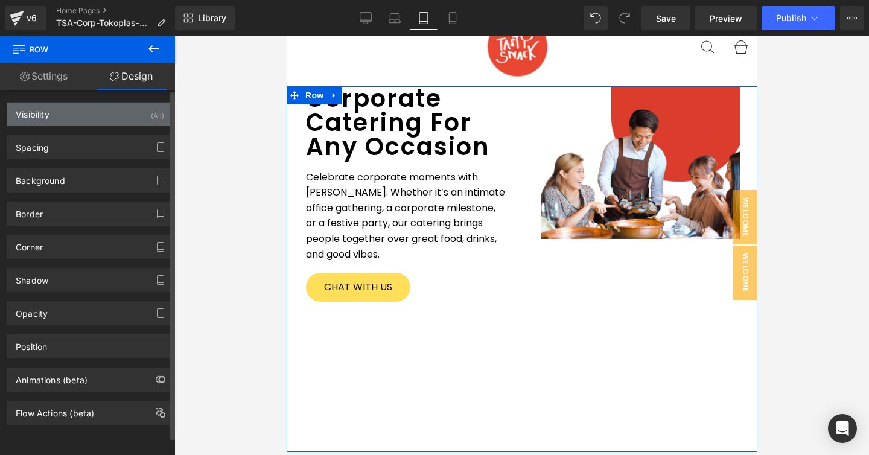
click at [97, 122] on div "Visibility (All)" at bounding box center [89, 114] width 165 height 23
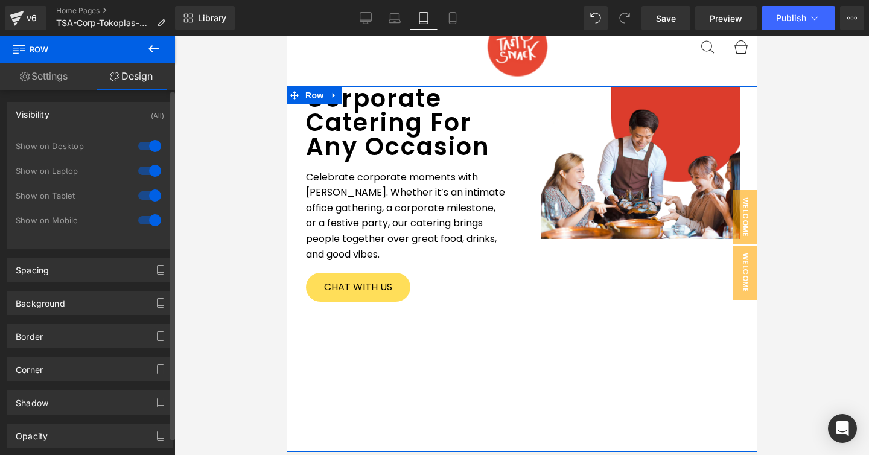
click at [84, 109] on div "Visibility (All)" at bounding box center [89, 114] width 165 height 23
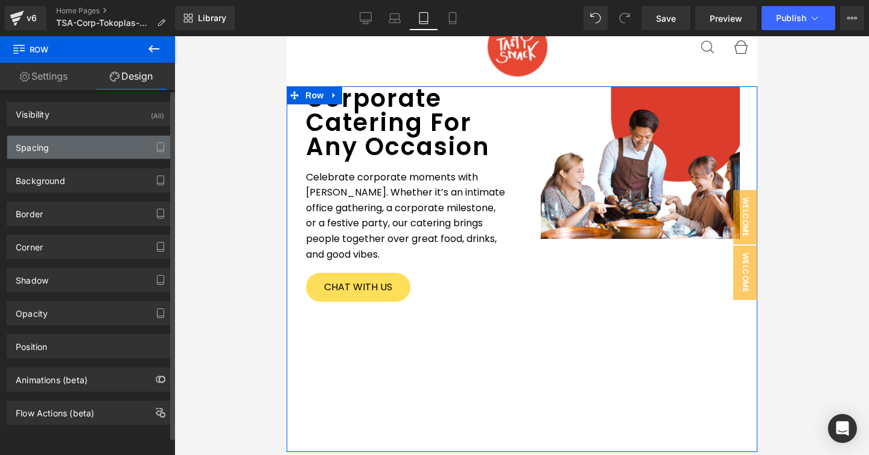
click at [72, 142] on div "Spacing" at bounding box center [89, 147] width 165 height 23
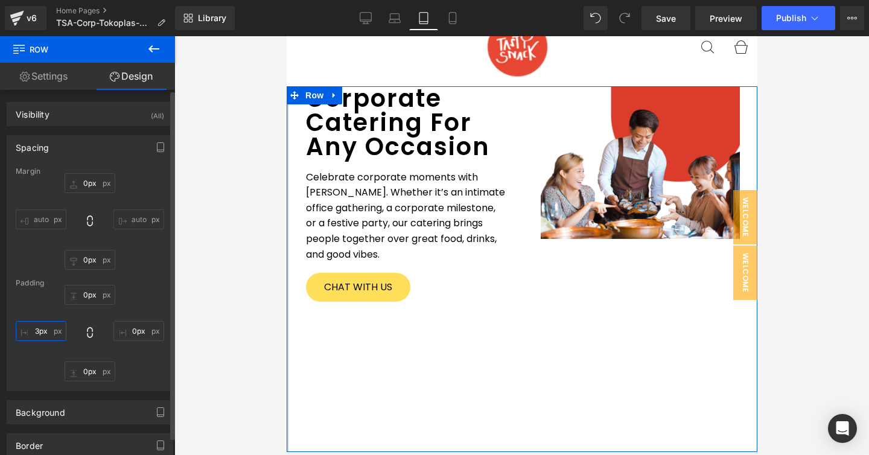
click at [45, 330] on input "3px" at bounding box center [41, 331] width 51 height 20
type input "0"
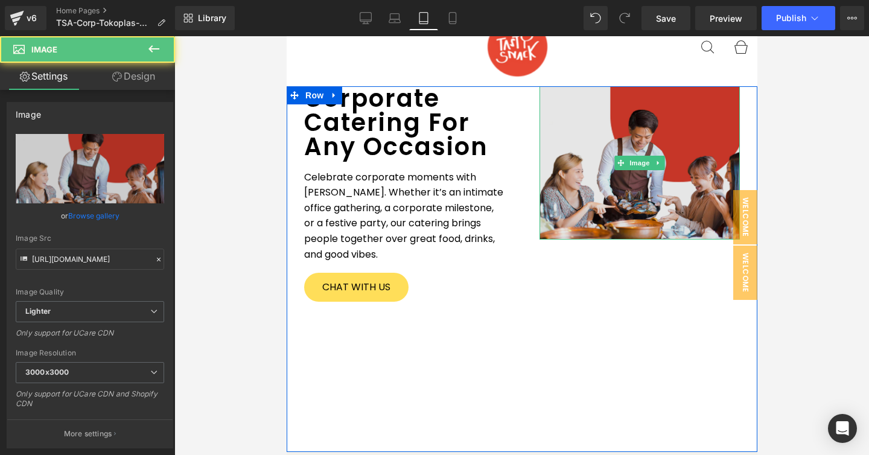
click at [566, 229] on img at bounding box center [639, 163] width 200 height 154
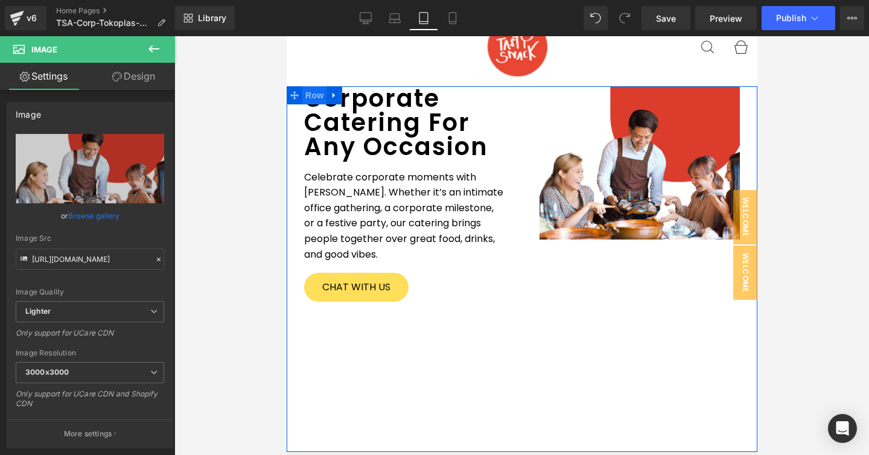
click at [319, 97] on span "Row" at bounding box center [314, 95] width 24 height 18
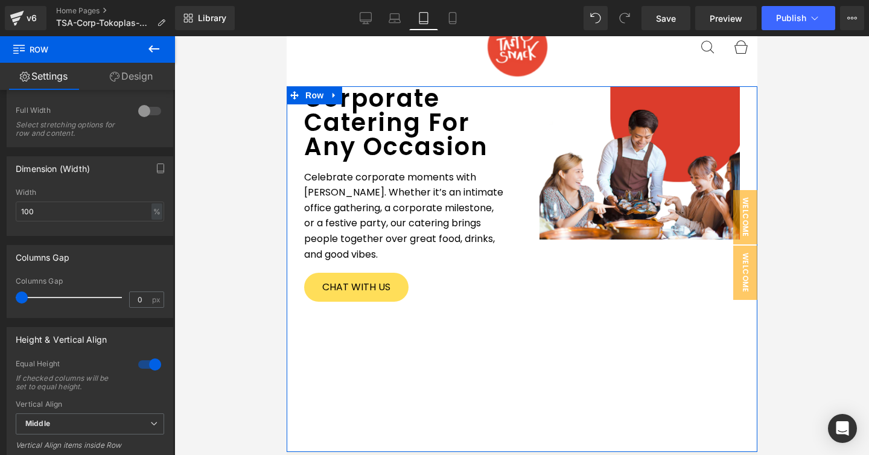
scroll to position [206, 0]
click at [152, 366] on div at bounding box center [149, 363] width 29 height 19
click at [149, 362] on div at bounding box center [149, 363] width 29 height 19
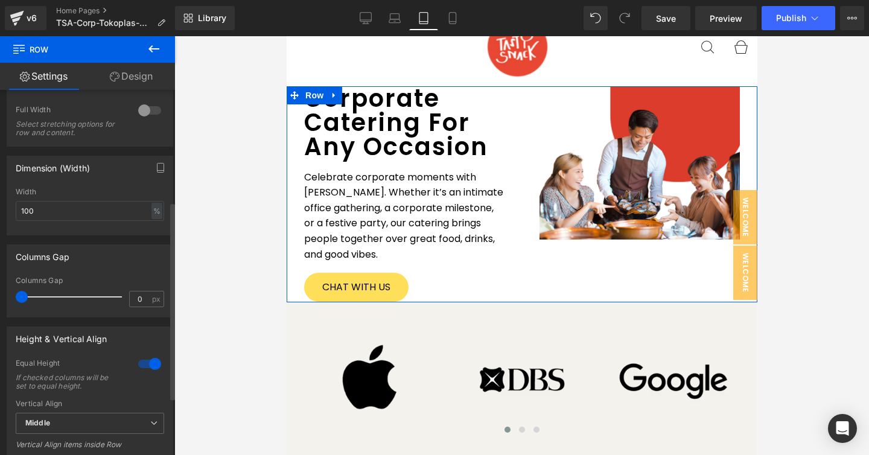
click at [149, 362] on div at bounding box center [149, 363] width 29 height 19
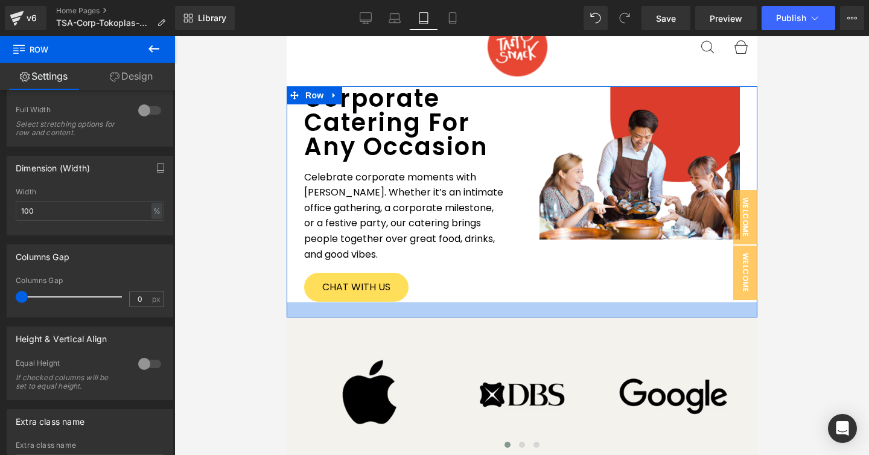
drag, startPoint x: 514, startPoint y: 301, endPoint x: 514, endPoint y: 316, distance: 15.1
click at [514, 316] on div at bounding box center [521, 309] width 471 height 15
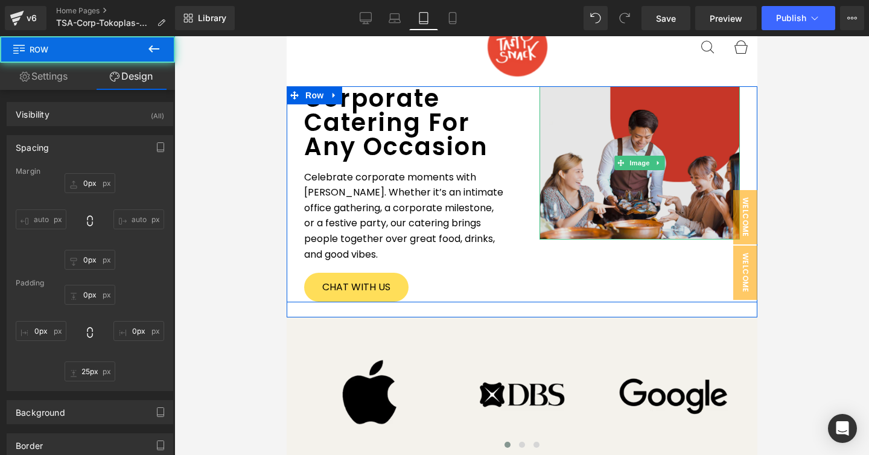
click at [586, 194] on img at bounding box center [639, 163] width 200 height 154
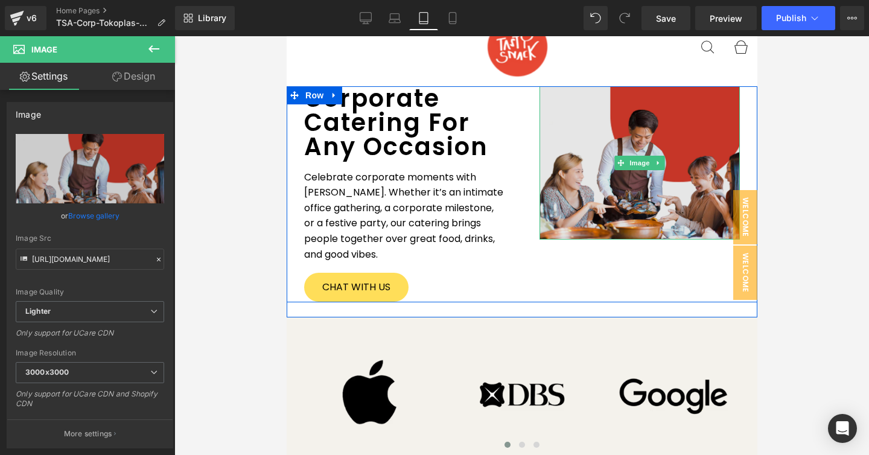
click at [580, 188] on img at bounding box center [639, 163] width 200 height 154
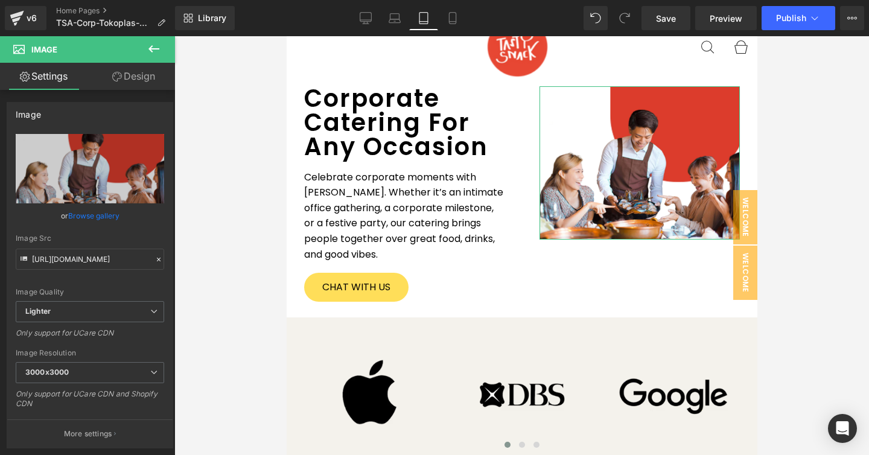
click at [142, 78] on link "Design" at bounding box center [134, 76] width 88 height 27
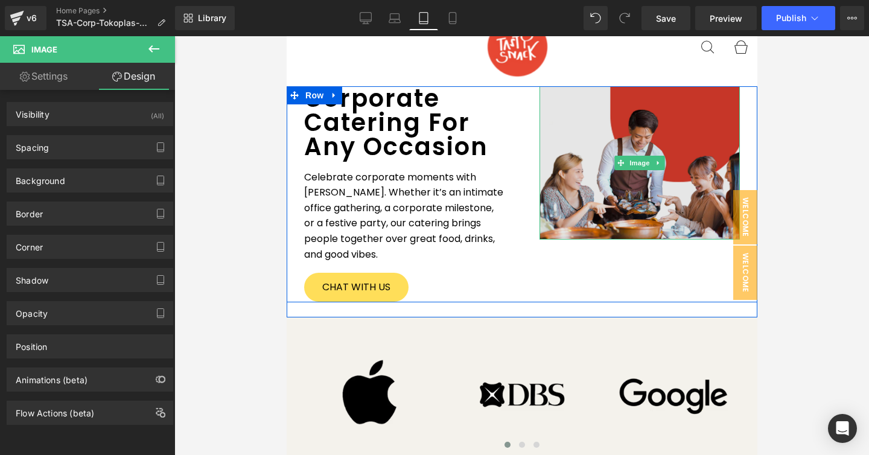
click at [600, 96] on img at bounding box center [639, 163] width 200 height 154
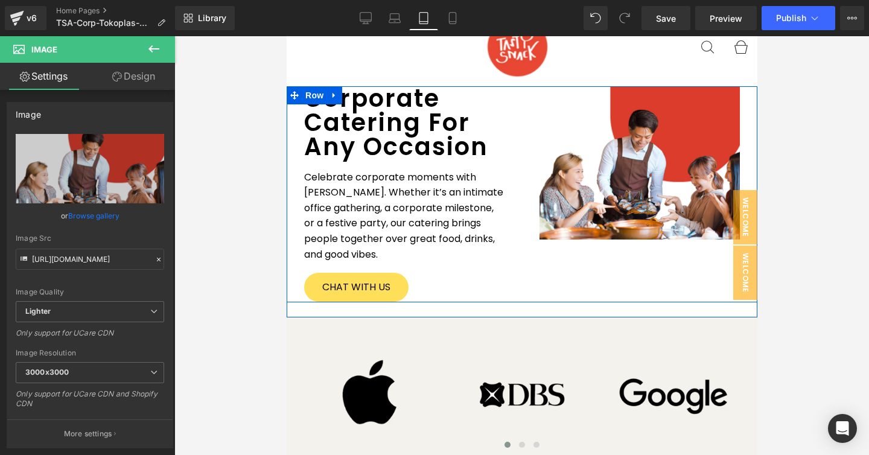
click at [521, 143] on div "Corporate Catering For Any Occasion Heading Celebrate corporate moments with Ta…" at bounding box center [403, 194] width 235 height 216
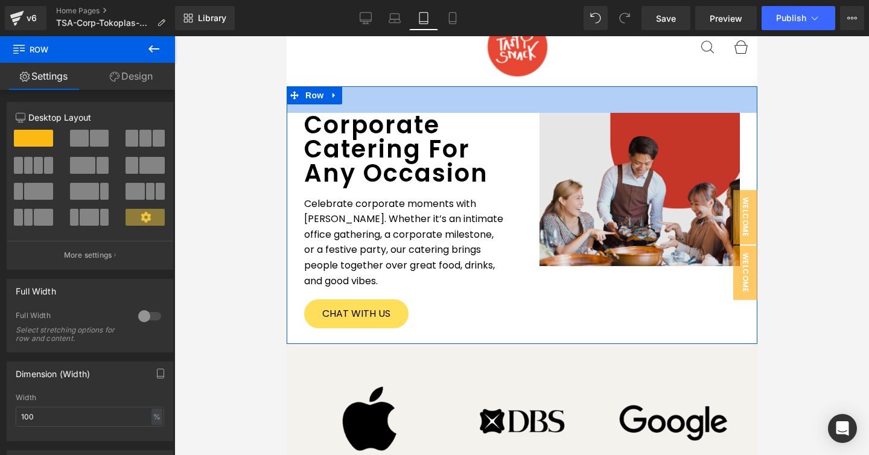
drag, startPoint x: 600, startPoint y: 88, endPoint x: 595, endPoint y: 115, distance: 26.9
click at [595, 115] on div "Corporate Catering For Any Occasion Heading Celebrate corporate moments with Ta…" at bounding box center [521, 215] width 471 height 258
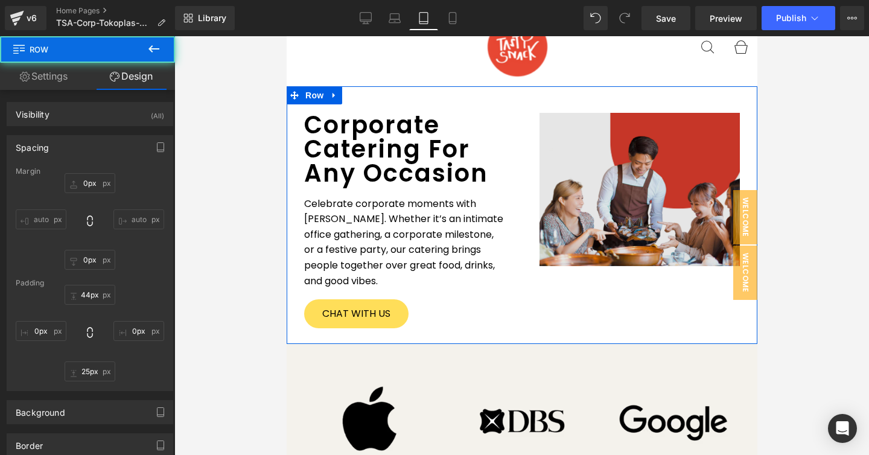
click at [595, 156] on img at bounding box center [639, 190] width 200 height 154
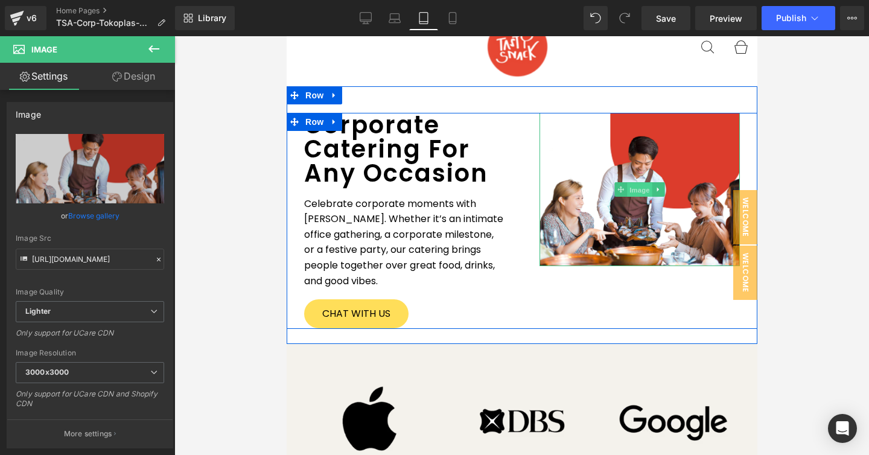
click at [637, 189] on span "Image" at bounding box center [639, 190] width 25 height 14
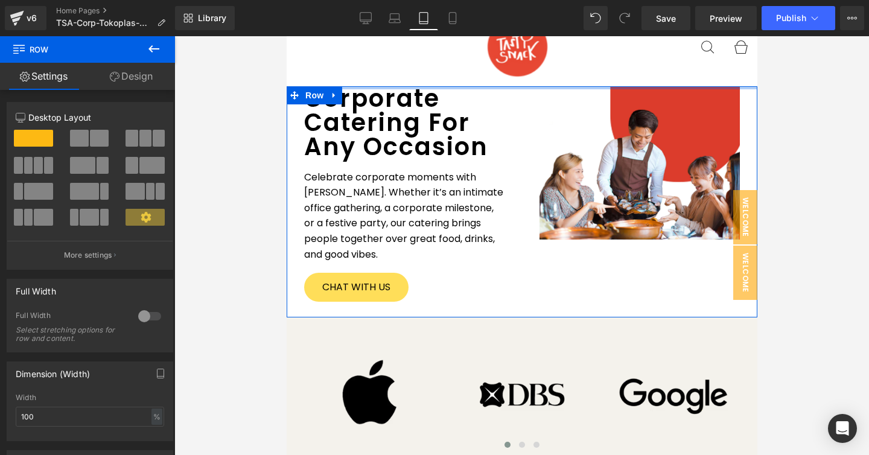
drag, startPoint x: 607, startPoint y: 111, endPoint x: 608, endPoint y: 72, distance: 38.7
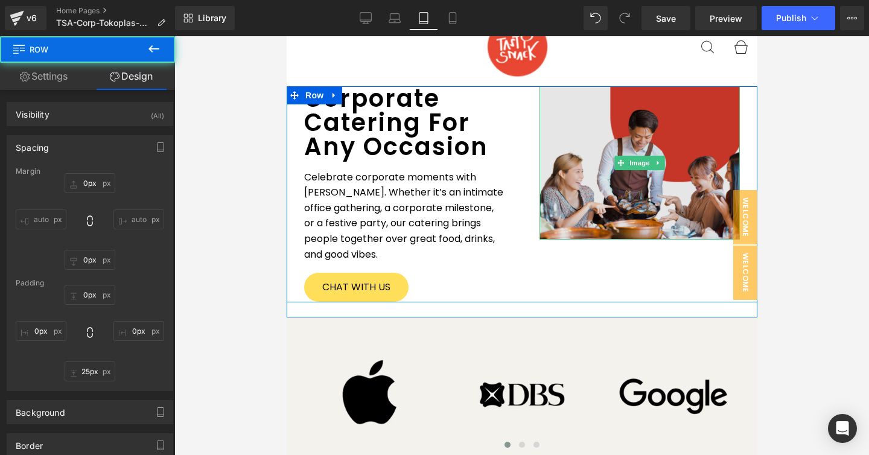
click at [608, 134] on img at bounding box center [639, 163] width 200 height 154
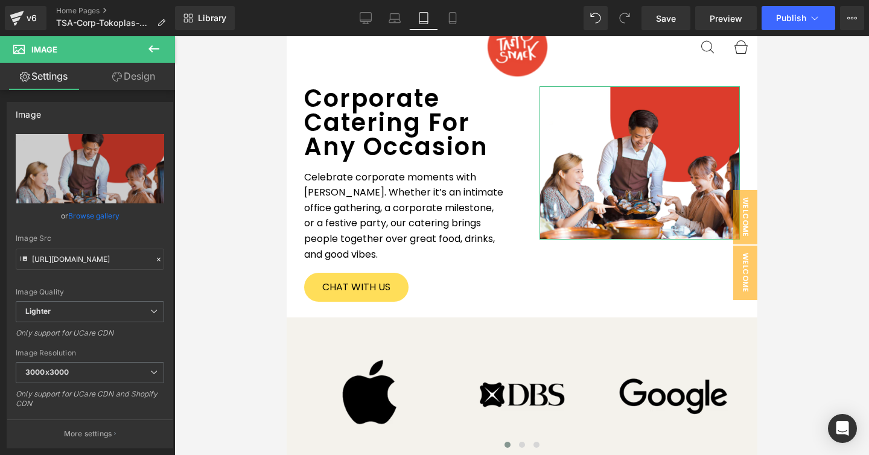
click at [144, 75] on link "Design" at bounding box center [134, 76] width 88 height 27
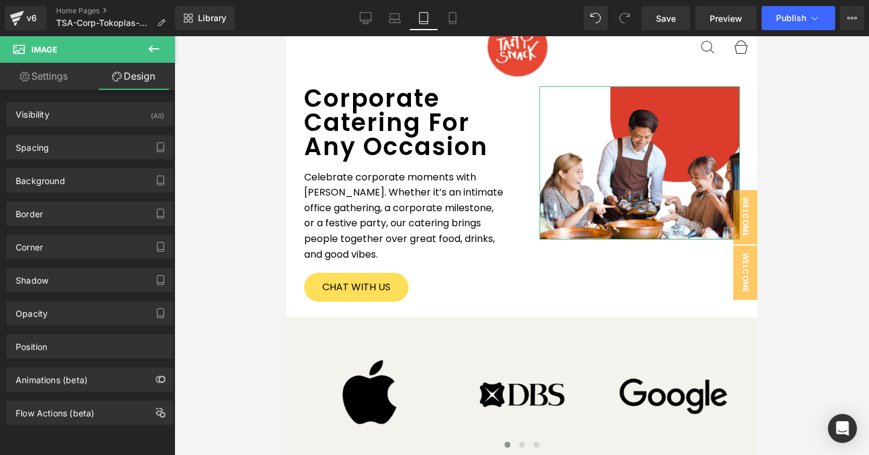
type input "0"
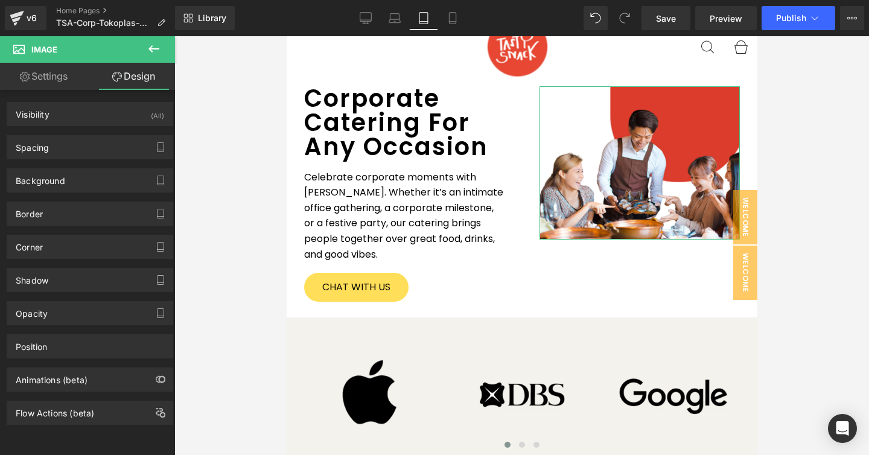
type input "0"
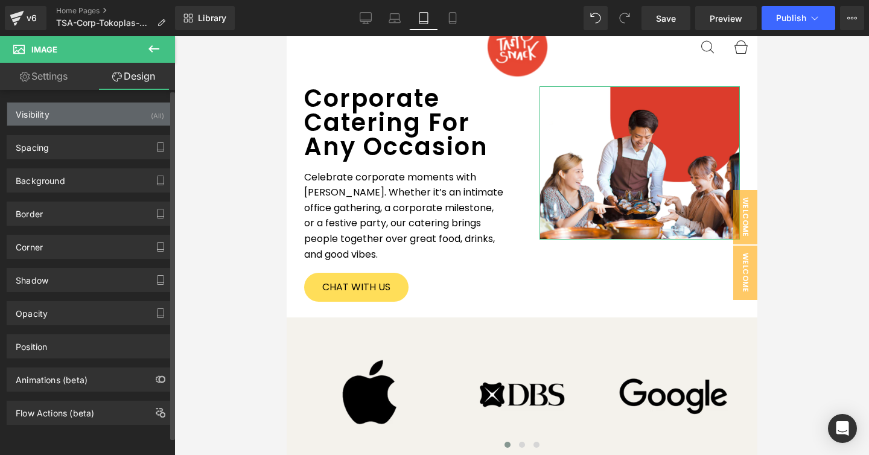
click at [101, 117] on div "Visibility (All)" at bounding box center [89, 114] width 165 height 23
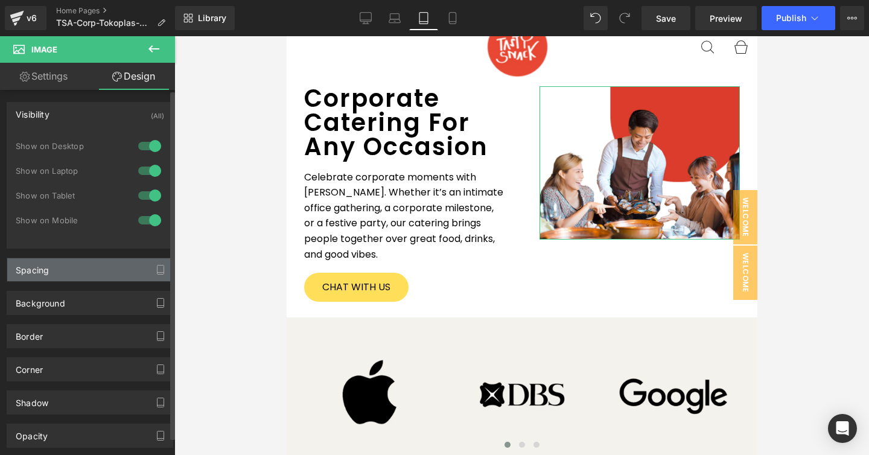
click at [95, 266] on div "Spacing" at bounding box center [89, 269] width 165 height 23
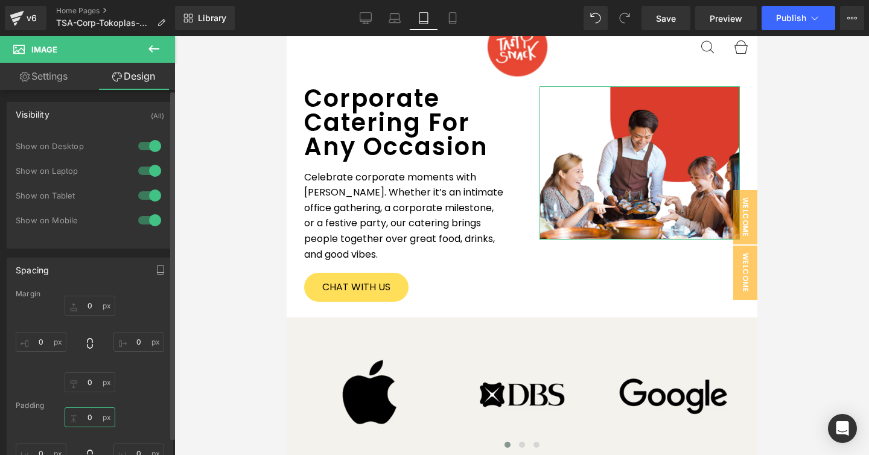
click at [90, 413] on input "0" at bounding box center [90, 418] width 51 height 20
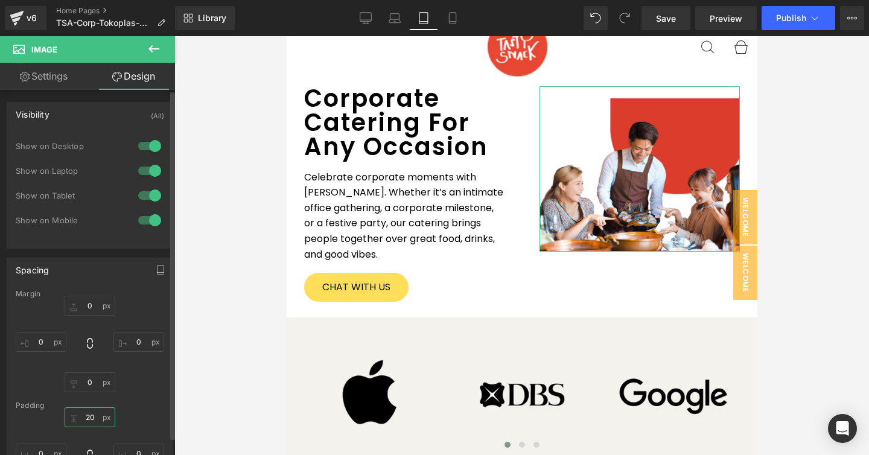
type input "2"
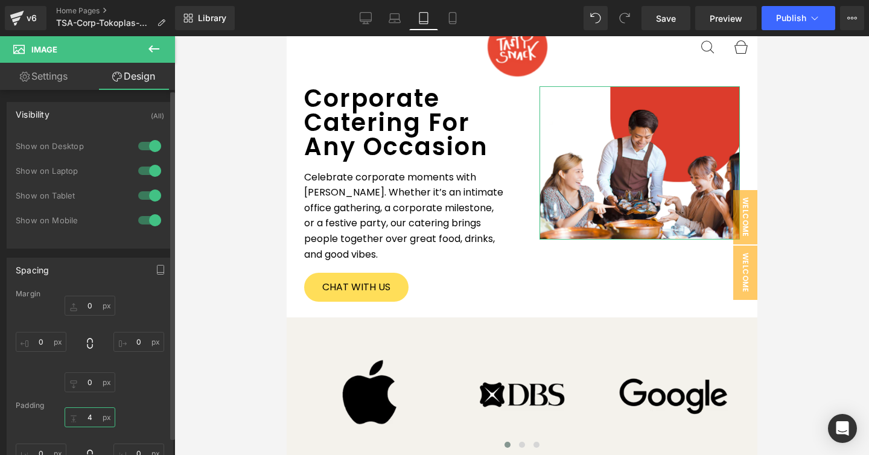
type input "40"
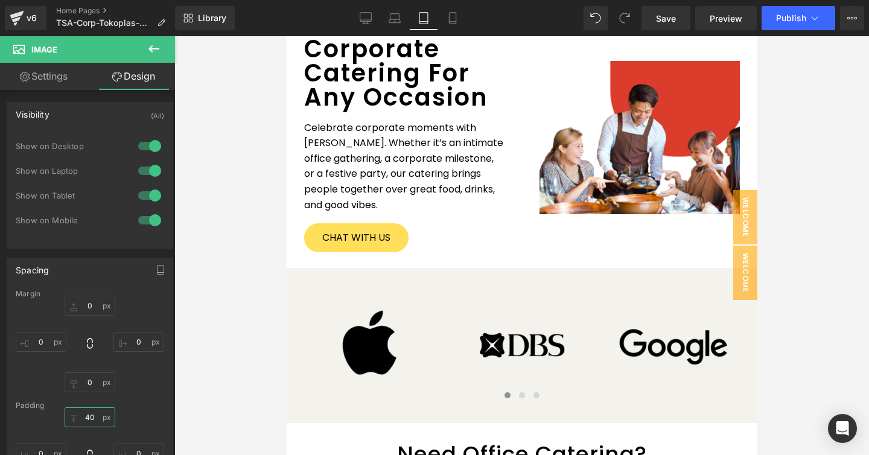
scroll to position [0, 0]
